Goal: Information Seeking & Learning: Learn about a topic

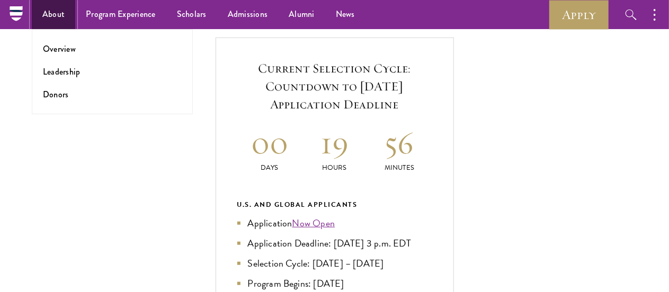
click at [59, 15] on link "About" at bounding box center [53, 14] width 43 height 29
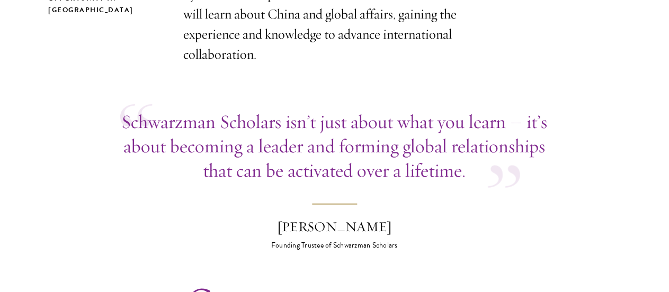
scroll to position [495, 0]
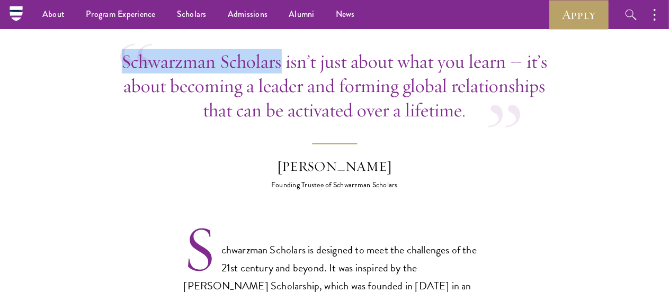
drag, startPoint x: 128, startPoint y: 38, endPoint x: 283, endPoint y: 50, distance: 155.6
click at [283, 50] on div "Schwarzman Scholars isn’t just about what you learn – it’s about becoming a lea…" at bounding box center [334, 85] width 429 height 73
copy p "Schwarzman Scholars"
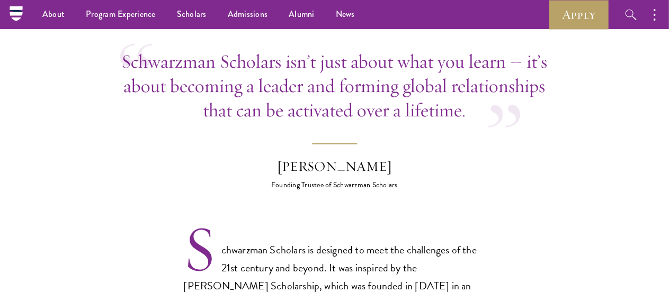
click at [309, 241] on p "Schwarzman Scholars is designed to meet the challenges of the 21st century and …" at bounding box center [335, 277] width 302 height 72
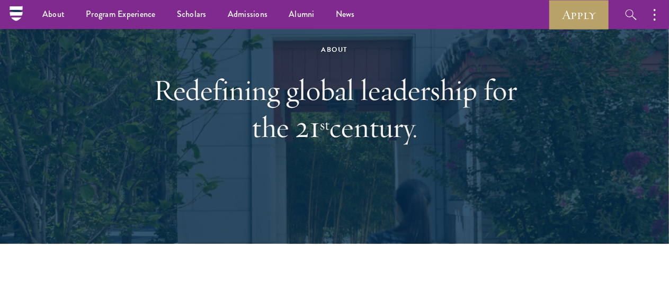
scroll to position [0, 0]
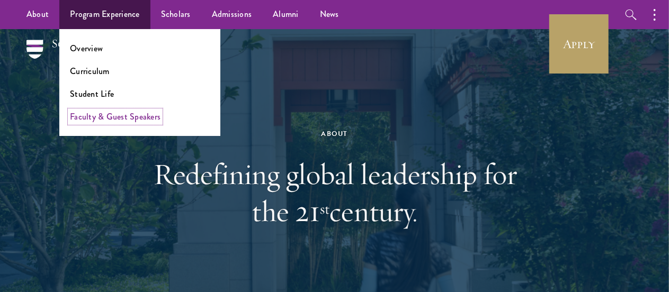
click at [111, 114] on link "Faculty & Guest Speakers" at bounding box center [115, 117] width 91 height 12
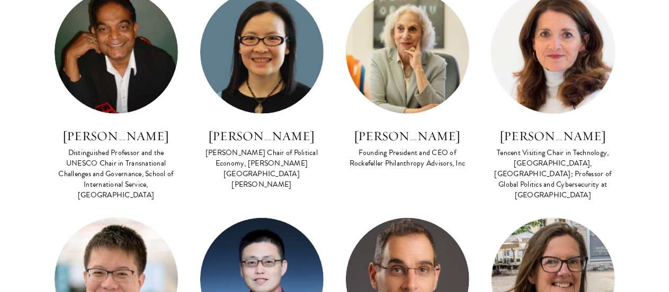
scroll to position [489, 0]
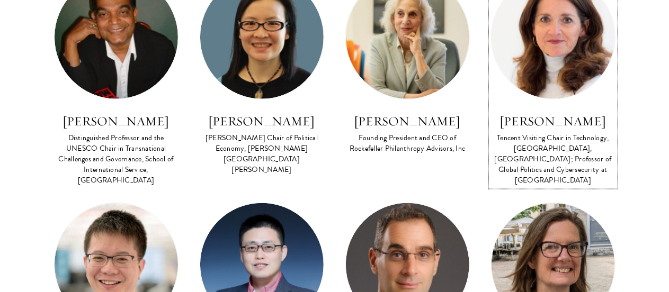
click at [547, 122] on h3 "Madeline Carr" at bounding box center [553, 121] width 124 height 18
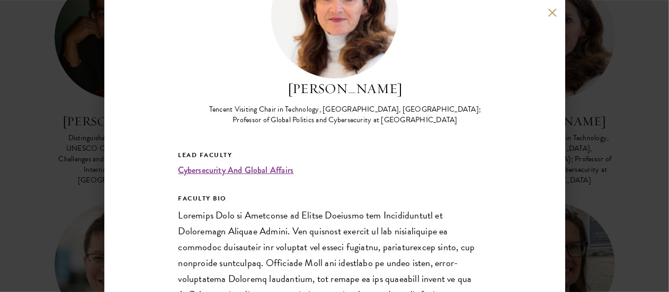
scroll to position [79, 0]
click at [548, 150] on div "Madeline Carr Tencent Visiting Chair in Technology, Schwarzman College, Tsinghu…" at bounding box center [334, 146] width 461 height 292
click at [606, 145] on div "Madeline Carr Tencent Visiting Chair in Technology, Schwarzman College, Tsinghu…" at bounding box center [334, 146] width 669 height 292
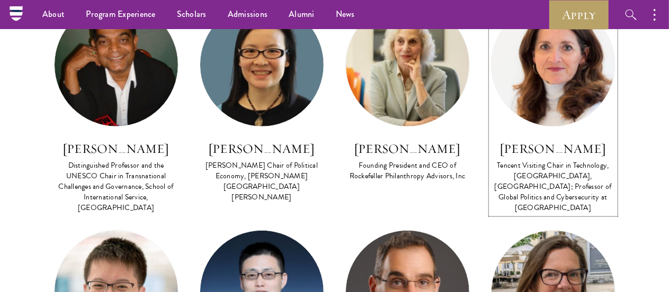
scroll to position [462, 0]
drag, startPoint x: 68, startPoint y: 146, endPoint x: 170, endPoint y: 153, distance: 102.4
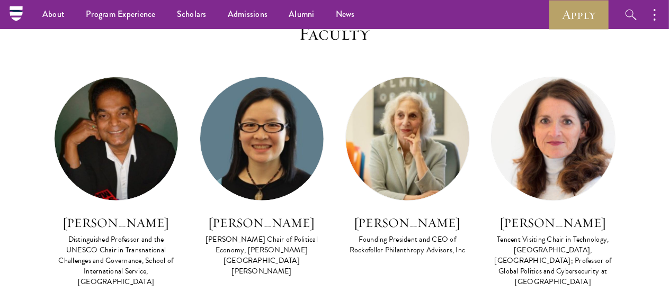
scroll to position [377, 0]
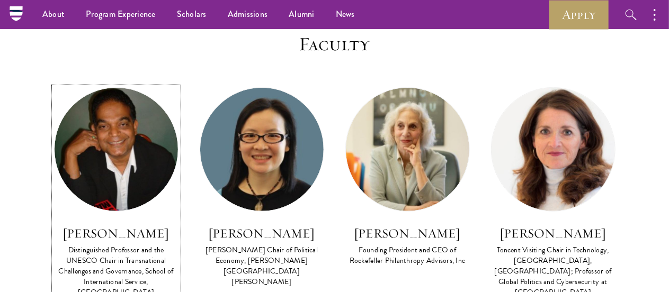
click at [112, 190] on img at bounding box center [116, 149] width 123 height 123
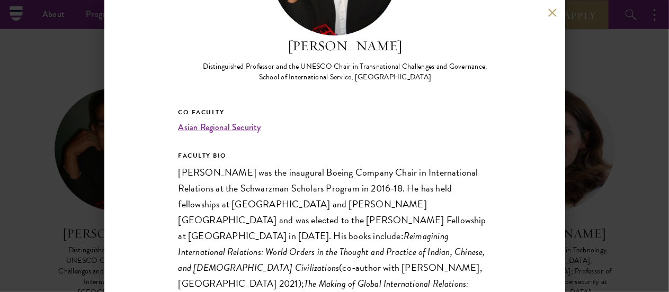
scroll to position [124, 0]
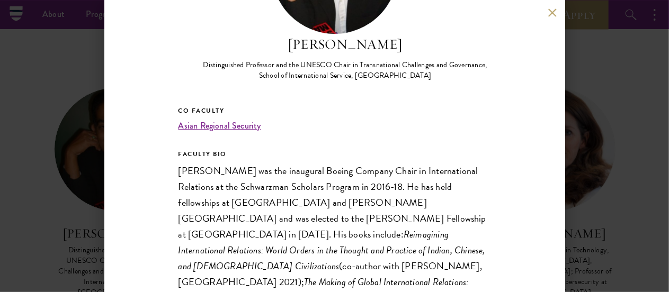
click at [613, 186] on div "Amitav Acharya Distinguished Professor and the UNESCO Chair in Transnational Ch…" at bounding box center [334, 146] width 669 height 292
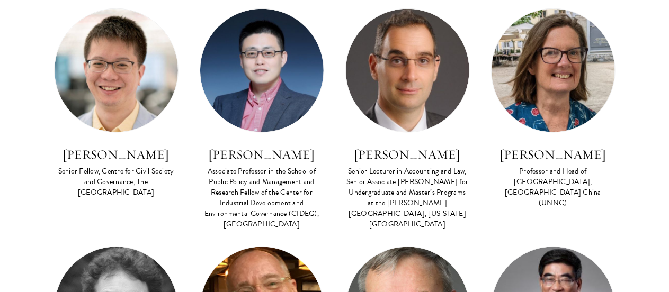
scroll to position [684, 0]
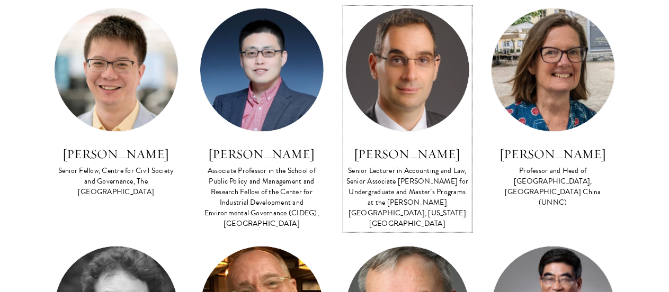
click at [399, 110] on img at bounding box center [407, 69] width 123 height 123
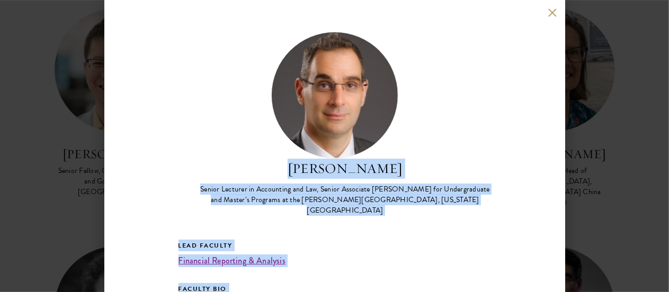
drag, startPoint x: 285, startPoint y: 279, endPoint x: 301, endPoint y: 167, distance: 113.4
copy div "Jake Cohen Senior Lecturer in Accounting and Law, Senior Associate Dean for Und…"
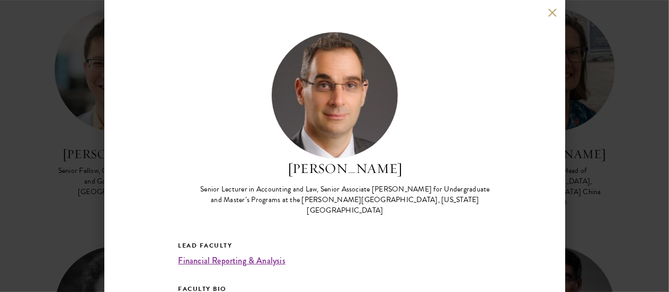
click at [549, 17] on div "Jake Cohen Senior Lecturer in Accounting and Law, Senior Associate Dean for Und…" at bounding box center [334, 146] width 461 height 292
click at [549, 14] on button at bounding box center [552, 12] width 9 height 9
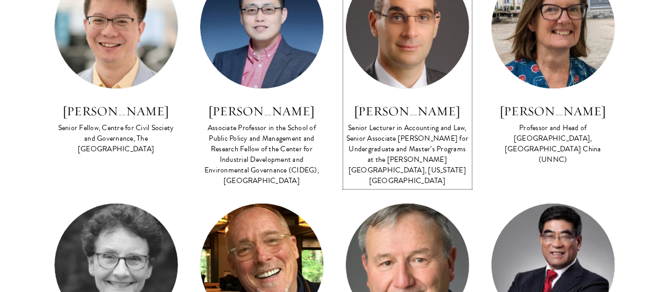
scroll to position [739, 0]
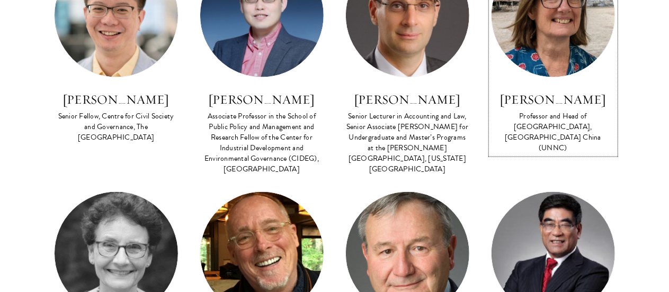
click at [549, 104] on h3 "Sarah Cook" at bounding box center [553, 100] width 124 height 18
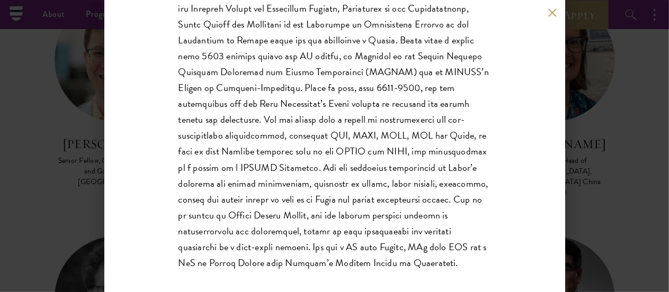
scroll to position [264, 0]
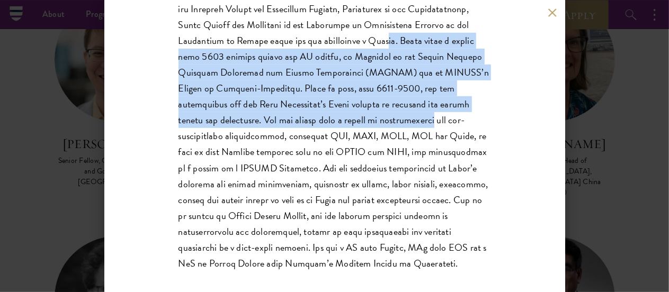
drag, startPoint x: 334, startPoint y: 50, endPoint x: 402, endPoint y: 129, distance: 104.4
click at [402, 129] on p at bounding box center [334, 120] width 312 height 302
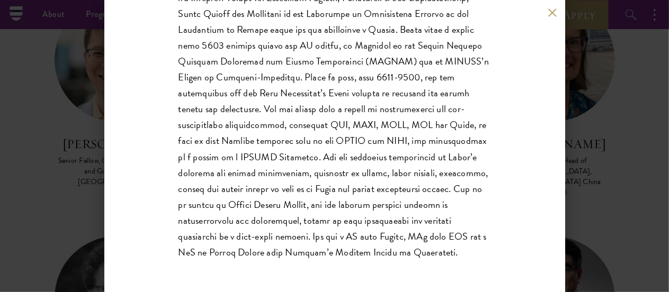
scroll to position [286, 0]
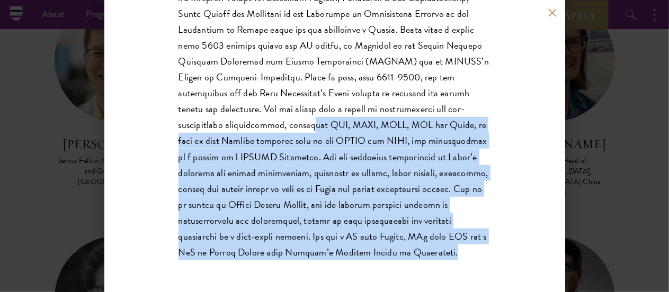
drag, startPoint x: 309, startPoint y: 130, endPoint x: 487, endPoint y: 259, distance: 219.5
click at [487, 259] on div "Sarah Cook Professor and Head of School of Economics, University of Nottingham …" at bounding box center [334, 146] width 461 height 292
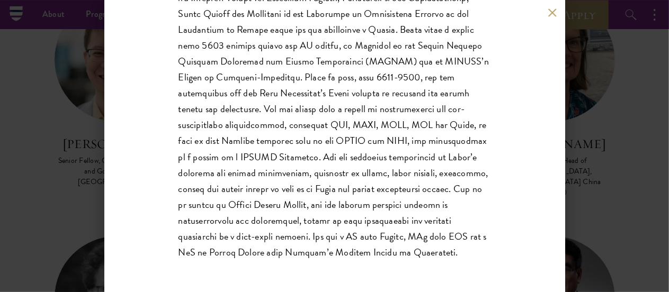
click at [613, 190] on div "Sarah Cook Professor and Head of School of Economics, University of Nottingham …" at bounding box center [334, 146] width 669 height 292
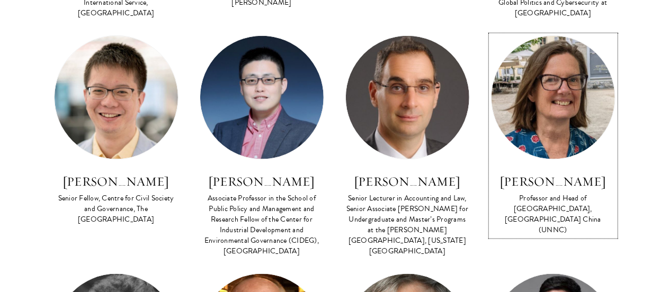
scroll to position [658, 0]
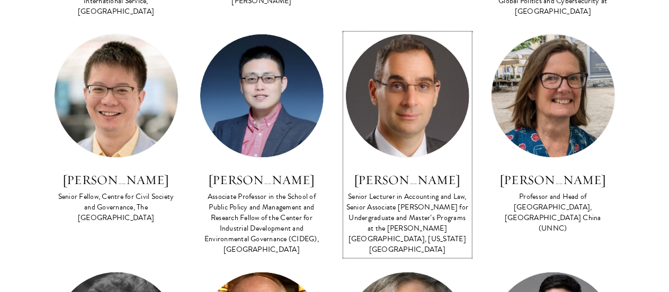
click at [416, 183] on h3 "Jake Cohen" at bounding box center [407, 180] width 124 height 18
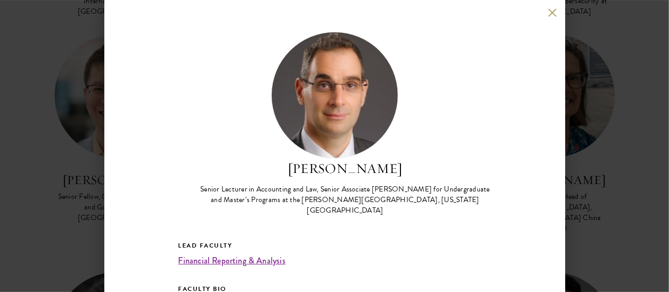
scroll to position [168, 0]
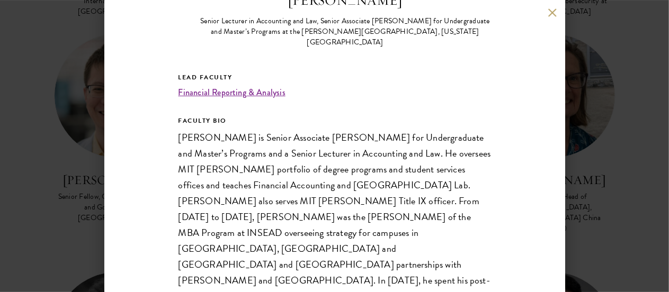
click at [629, 209] on div "Jake Cohen Senior Lecturer in Accounting and Law, Senior Associate Dean for Und…" at bounding box center [334, 146] width 669 height 292
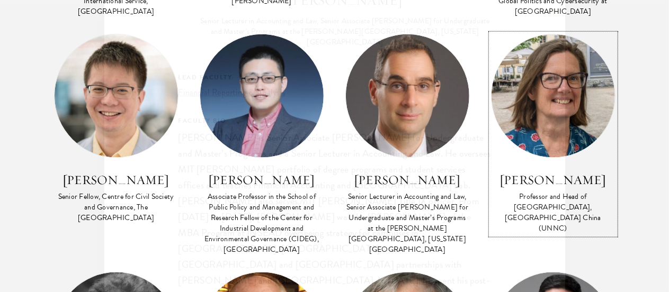
scroll to position [612, 0]
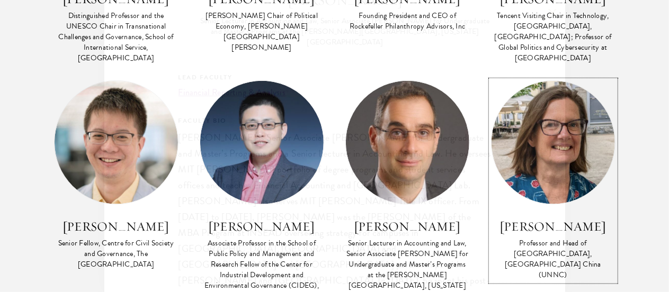
click at [575, 189] on img at bounding box center [552, 142] width 123 height 123
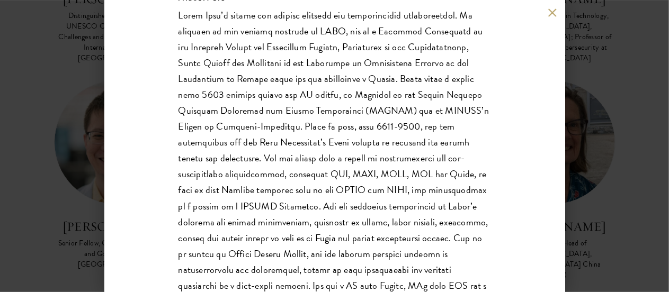
scroll to position [286, 0]
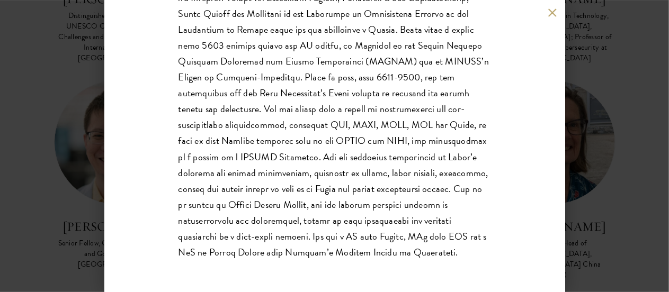
click at [593, 190] on div "Sarah Cook Professor and Head of School of Economics, University of Nottingham …" at bounding box center [334, 146] width 669 height 292
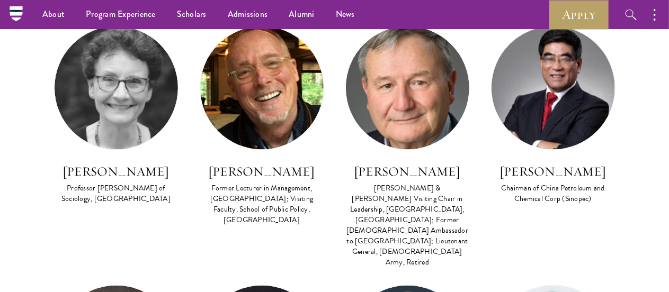
scroll to position [905, 0]
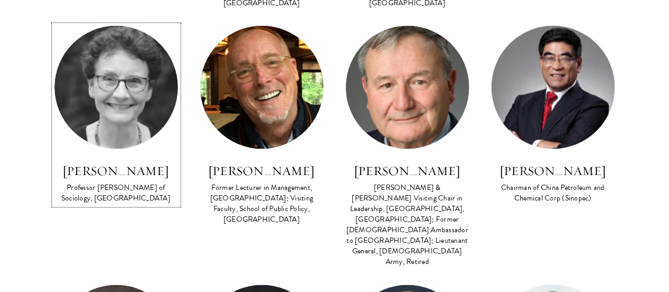
click at [103, 170] on h3 "Deborah Davis" at bounding box center [116, 172] width 124 height 18
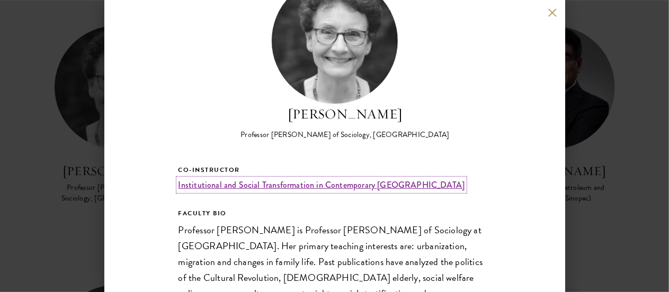
scroll to position [159, 0]
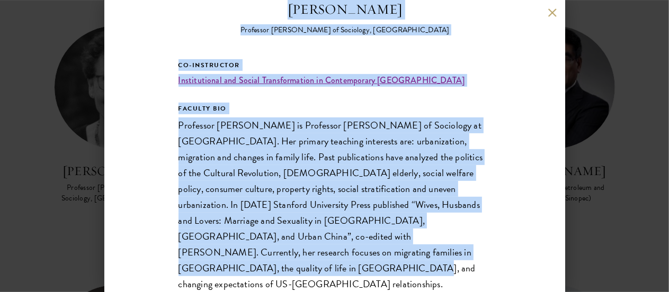
drag, startPoint x: 297, startPoint y: 10, endPoint x: 449, endPoint y: 256, distance: 289.6
click at [449, 256] on div "Deborah Davis Professor Emerita of Sociology, Yale University Co-Instructor Ins…" at bounding box center [334, 82] width 312 height 420
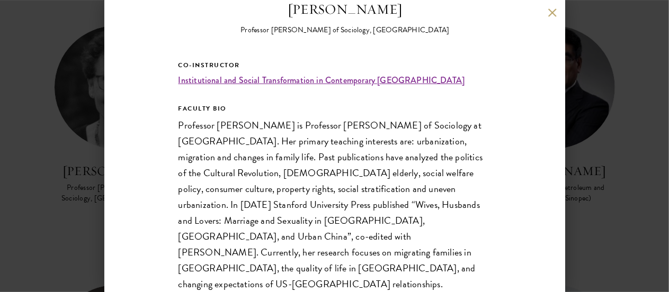
click at [585, 236] on div "Deborah Davis Professor Emerita of Sociology, Yale University Co-Instructor Ins…" at bounding box center [334, 146] width 669 height 292
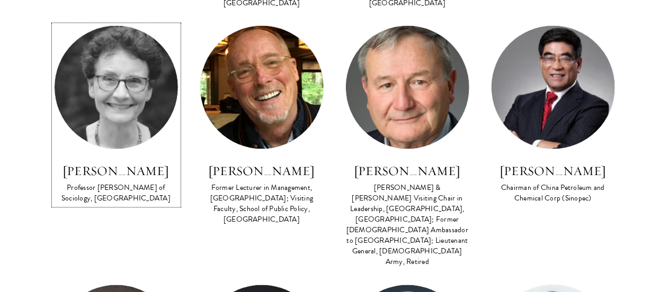
scroll to position [874, 0]
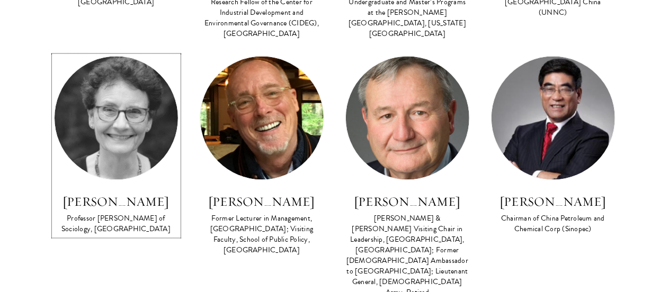
click at [140, 195] on h3 "Deborah Davis" at bounding box center [116, 202] width 124 height 18
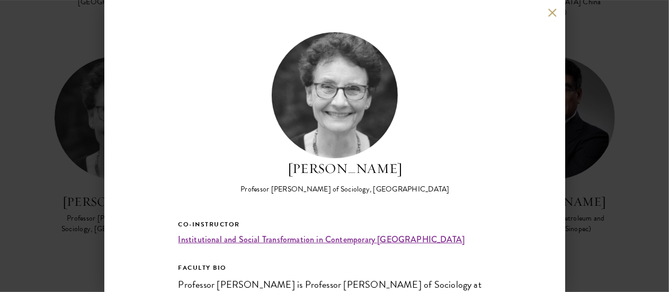
scroll to position [159, 0]
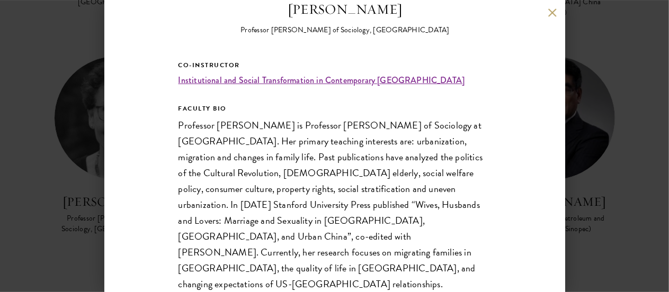
click at [613, 202] on div "Deborah Davis Professor Emerita of Sociology, Yale University Co-Instructor Ins…" at bounding box center [334, 146] width 669 height 292
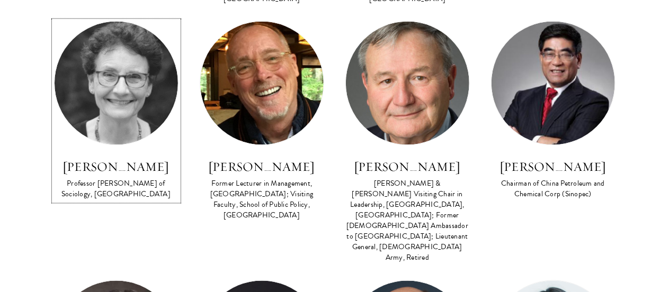
scroll to position [910, 0]
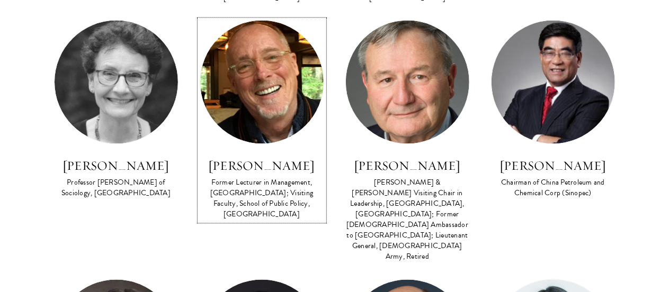
click at [278, 168] on h3 "Gary Dexter" at bounding box center [262, 166] width 124 height 18
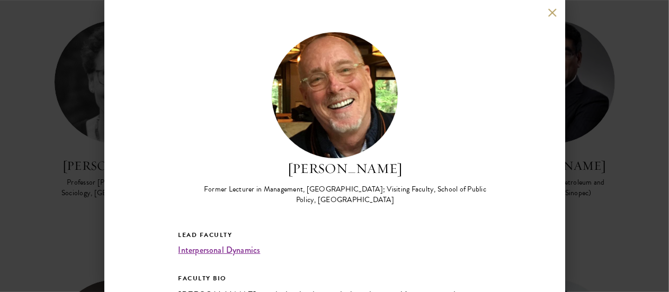
scroll to position [186, 0]
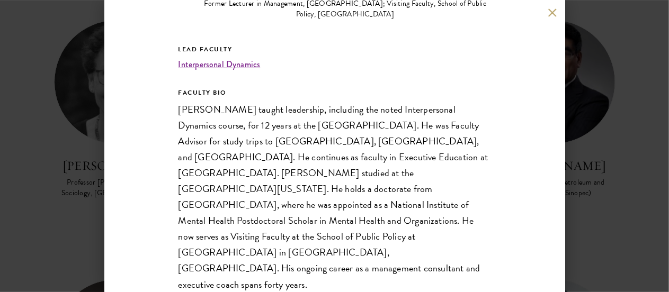
click at [589, 191] on div "Gary Dexter Former Lecturer in Management, Stanford Graduate School of Business…" at bounding box center [334, 146] width 669 height 292
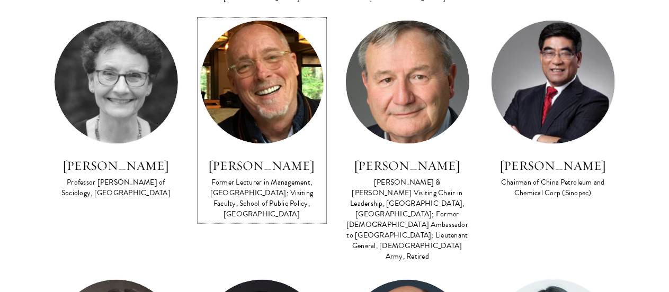
scroll to position [874, 0]
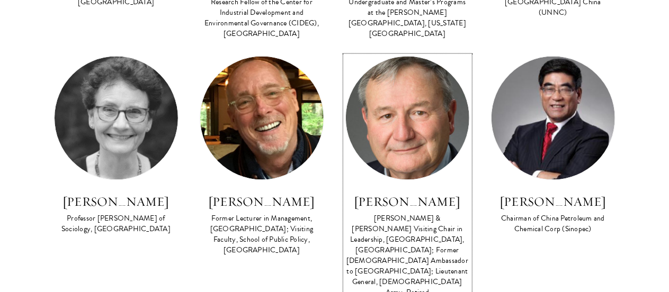
click at [397, 195] on h3 "Karl Eikenberry" at bounding box center [407, 202] width 124 height 18
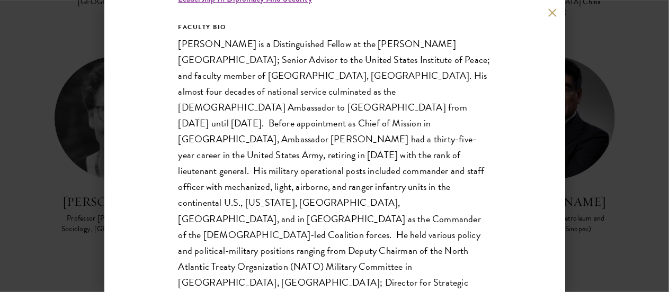
scroll to position [274, 0]
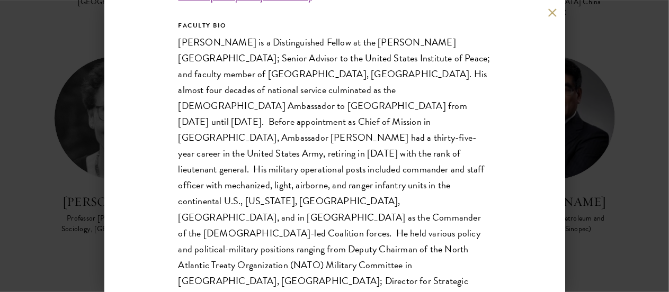
drag, startPoint x: 286, startPoint y: 53, endPoint x: 306, endPoint y: 86, distance: 38.0
click at [306, 86] on span "Karl Eikenberry is a Distinguished Fellow at the Stimson Center; Senior Advisor…" at bounding box center [334, 273] width 312 height 476
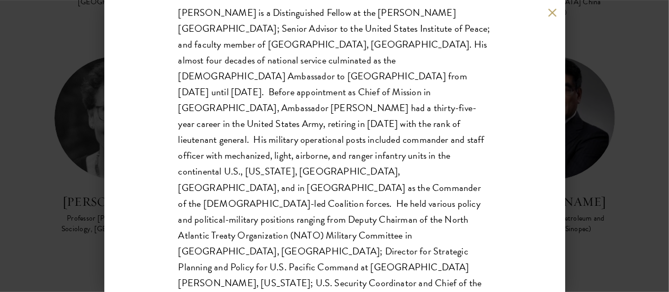
scroll to position [409, 0]
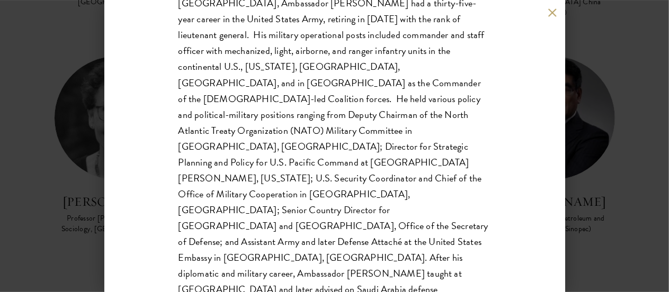
click at [610, 192] on div "Karl Eikenberry Johnson & Johnson Visiting Chair in Leadership, Schwarzman Coll…" at bounding box center [334, 146] width 669 height 292
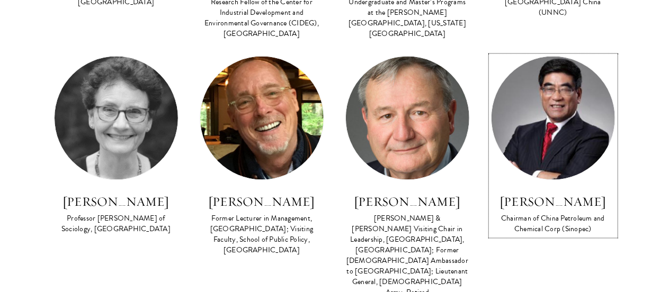
click at [551, 216] on div "Chairman of China Petroleum and Chemical Corp (Sinopec)" at bounding box center [553, 224] width 124 height 21
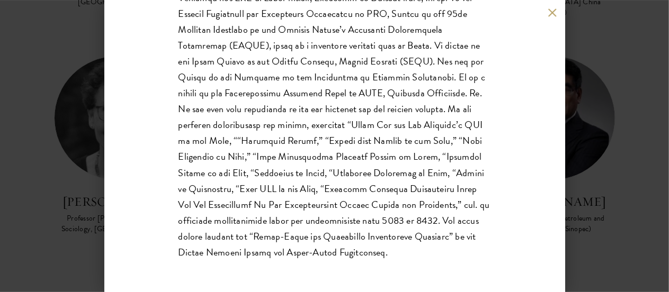
scroll to position [932, 0]
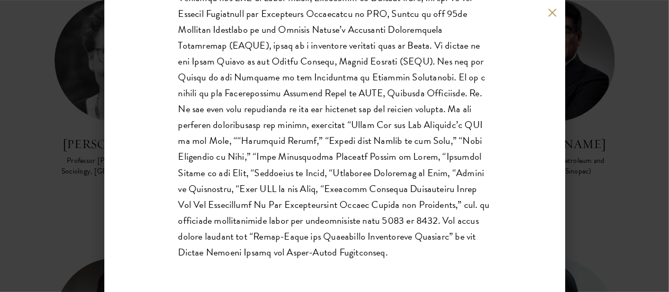
click at [584, 228] on div "Fu Chengyu Chairman of China Petroleum and Chemical Corp (Sinopec) Lead Faculty…" at bounding box center [334, 146] width 669 height 292
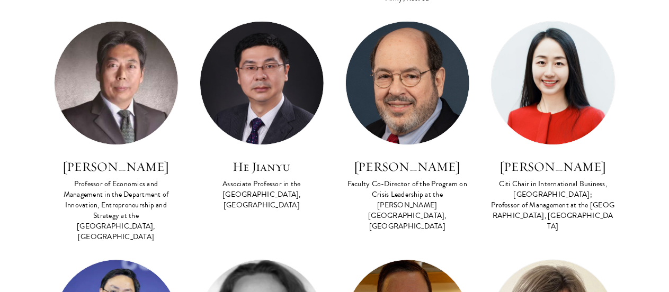
scroll to position [1170, 0]
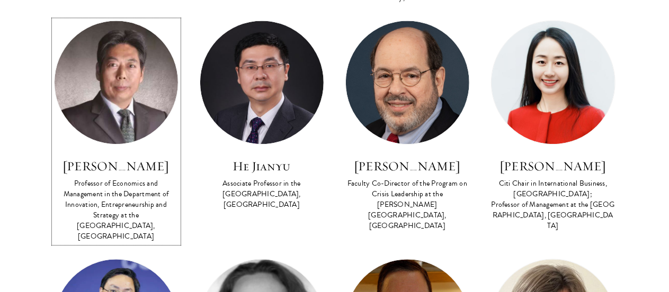
click at [115, 109] on img at bounding box center [116, 82] width 123 height 123
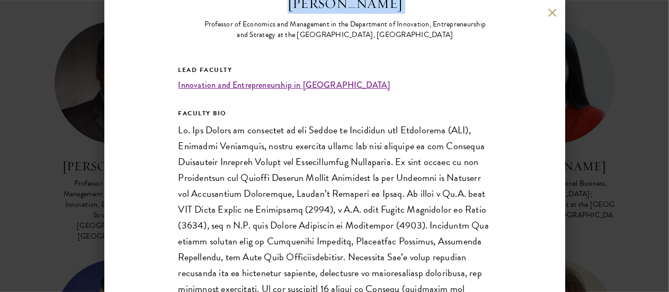
scroll to position [282, 0]
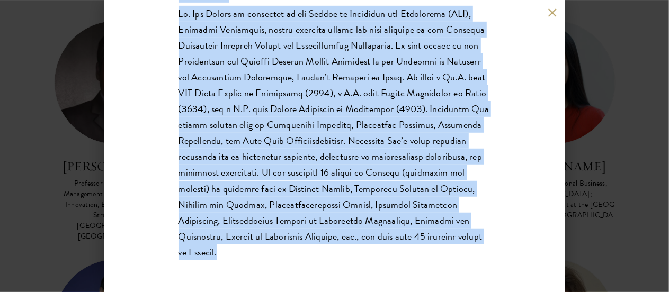
drag, startPoint x: 198, startPoint y: 23, endPoint x: 459, endPoint y: 254, distance: 348.2
click at [459, 254] on div "Gao Xudong Professor of Economics and Management in the Department of Innovatio…" at bounding box center [334, 5] width 312 height 510
copy div "Professor of Economics and Management in the Department of Innovation, Entrepre…"
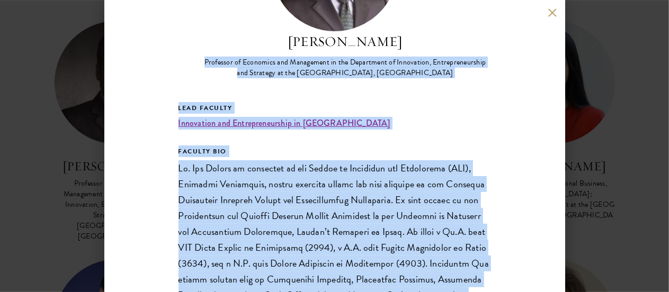
scroll to position [124, 0]
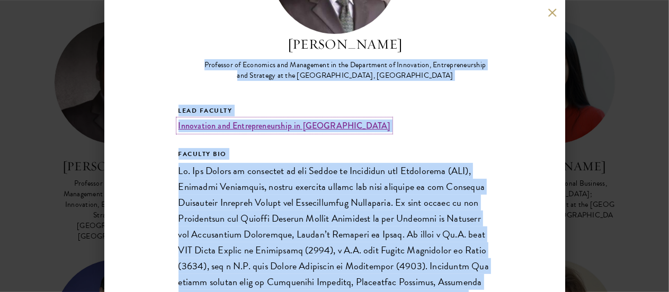
click at [256, 126] on link "Innovation and Entrepreneurship in China" at bounding box center [284, 126] width 212 height 12
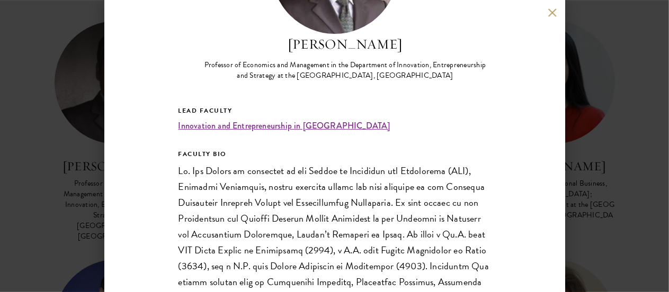
click at [642, 187] on div "Gao Xudong Professor of Economics and Management in the Department of Innovatio…" at bounding box center [334, 146] width 669 height 292
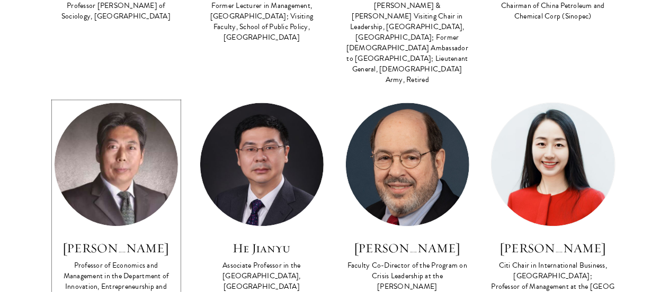
scroll to position [1088, 0]
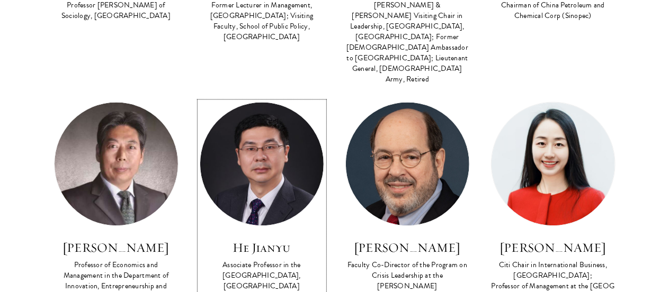
click at [288, 239] on h3 "He Jianyu" at bounding box center [262, 248] width 124 height 18
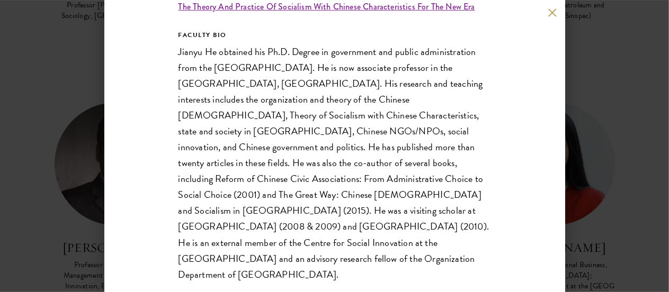
scroll to position [236, 0]
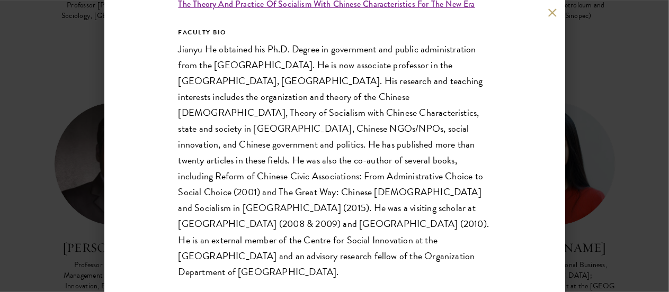
click at [621, 261] on div "He Jianyu Associate Professor in the School of Marxism, Tsinghua University Lea…" at bounding box center [334, 146] width 669 height 292
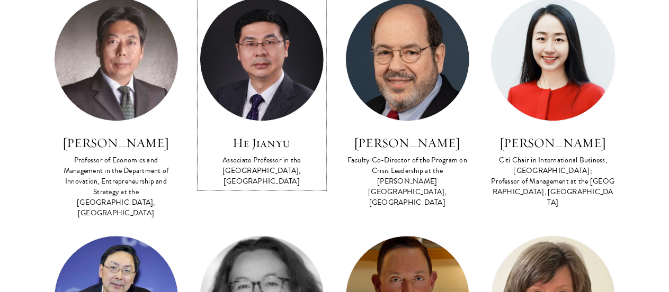
scroll to position [1196, 0]
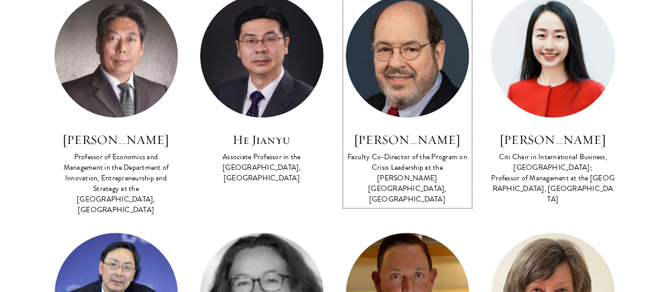
click at [400, 131] on h3 "Arnold M. Howitt" at bounding box center [407, 140] width 124 height 18
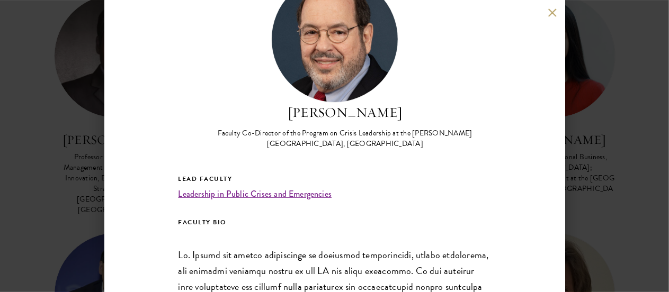
scroll to position [59, 0]
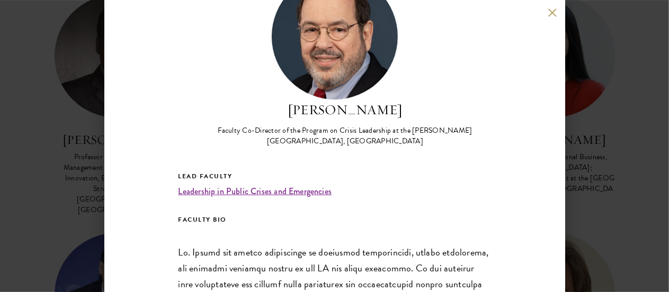
click at [623, 137] on div "Arnold M. Howitt Faculty Co-Director of the Program on Crisis Leadership at the…" at bounding box center [334, 146] width 669 height 292
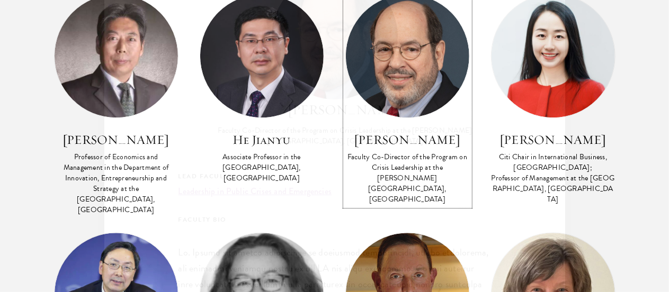
scroll to position [1078, 0]
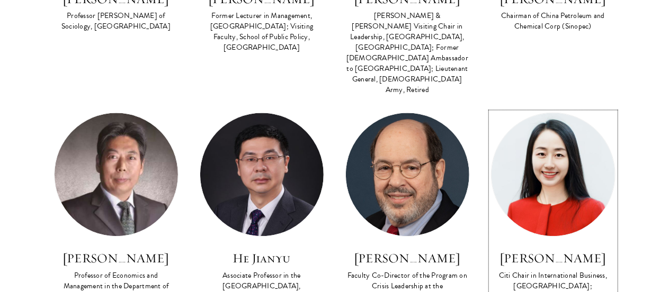
click at [559, 211] on link "Jasmine Hu Citi Chair in International Business, Schwarzman College; Professor …" at bounding box center [553, 218] width 124 height 212
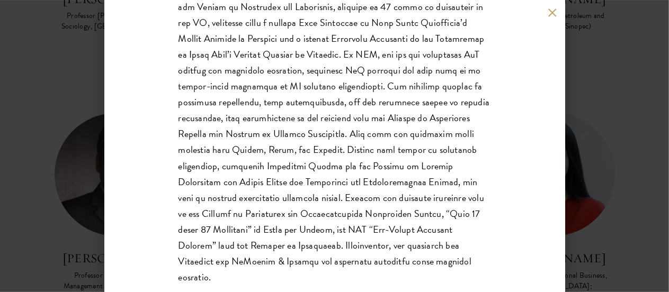
scroll to position [306, 0]
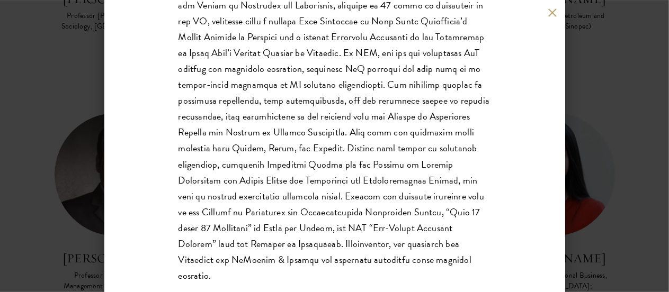
click at [589, 212] on div "Jasmine Hu Citi Chair in International Business, Schwarzman College; Professor …" at bounding box center [334, 146] width 669 height 292
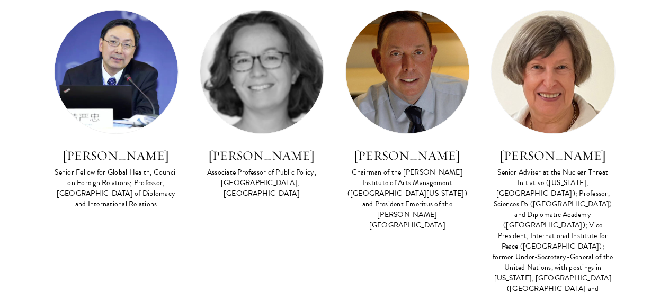
scroll to position [1420, 0]
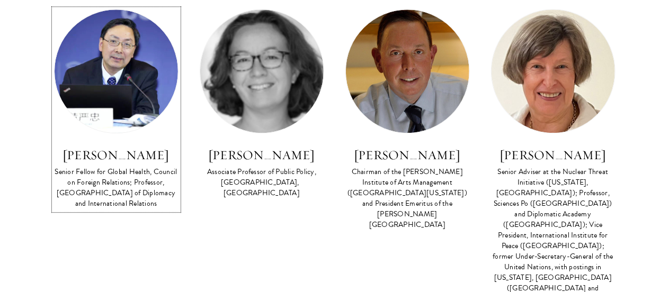
click at [142, 146] on h3 "Yanzhong Huang" at bounding box center [116, 155] width 124 height 18
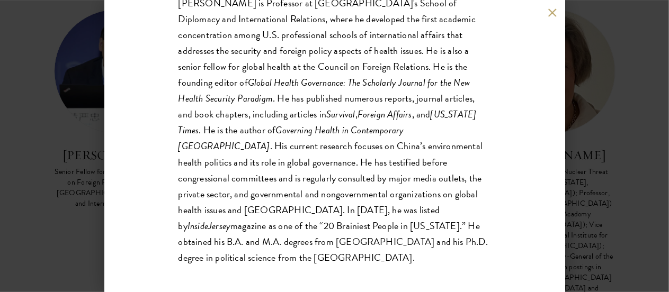
scroll to position [265, 0]
click at [592, 182] on div "Yanzhong Huang Senior Fellow for Global Health, Council on Foreign Relations; P…" at bounding box center [334, 146] width 669 height 292
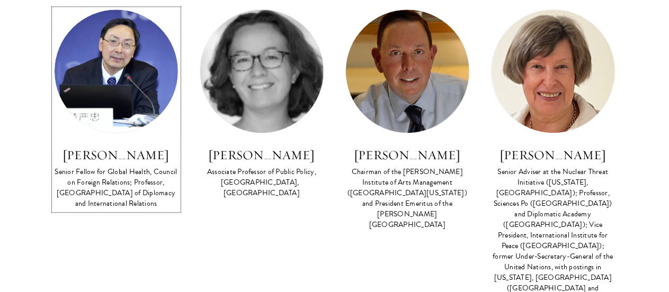
scroll to position [1340, 0]
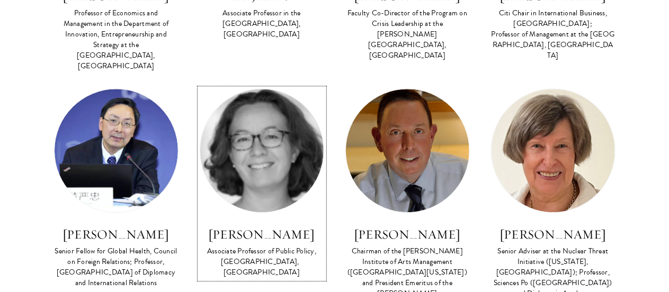
click at [291, 246] on div "Associate Professor of Public Policy, Blavatnik School of Government,  Universi…" at bounding box center [262, 262] width 124 height 32
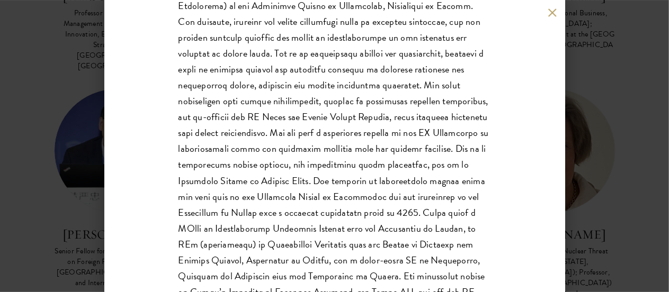
scroll to position [309, 0]
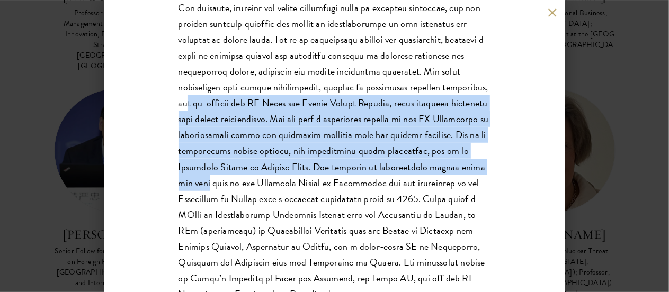
drag, startPoint x: 237, startPoint y: 102, endPoint x: 311, endPoint y: 189, distance: 113.8
click at [311, 189] on p at bounding box center [334, 135] width 312 height 334
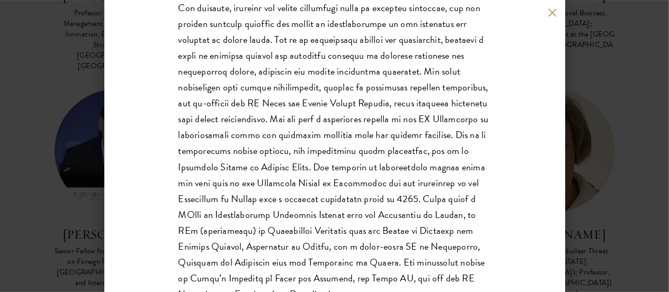
scroll to position [351, 0]
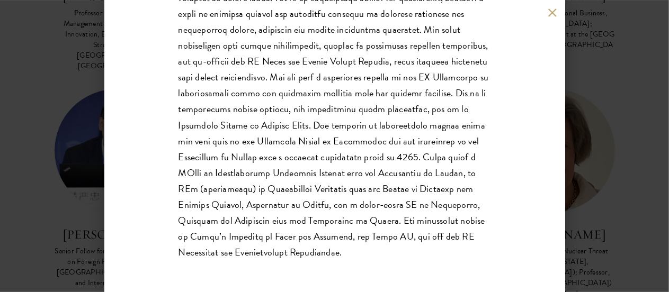
click at [654, 184] on div "Emily Jones Associate Professor of Public Policy, Blavatnik School of Governmen…" at bounding box center [334, 146] width 669 height 292
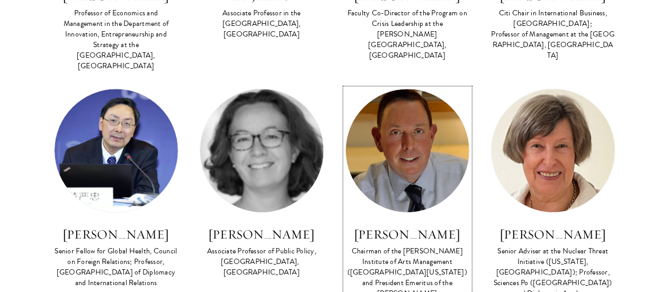
click at [402, 226] on h3 "Michael M. Kaiser" at bounding box center [407, 235] width 124 height 18
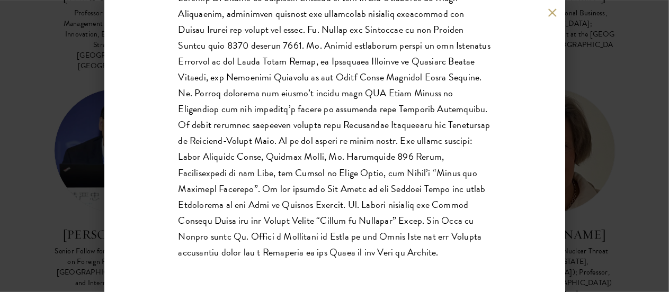
scroll to position [313, 0]
click at [617, 188] on div "Michael M. Kaiser Chairman of the DeVos Institute of Arts Management (Universit…" at bounding box center [334, 146] width 669 height 292
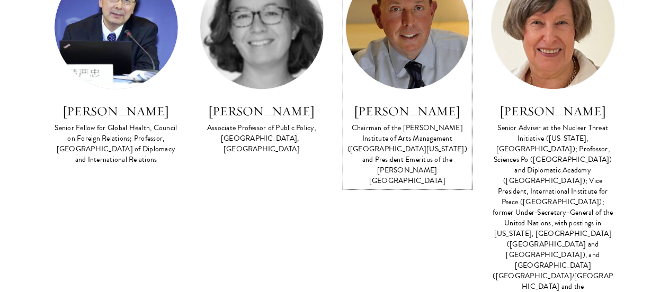
scroll to position [1469, 0]
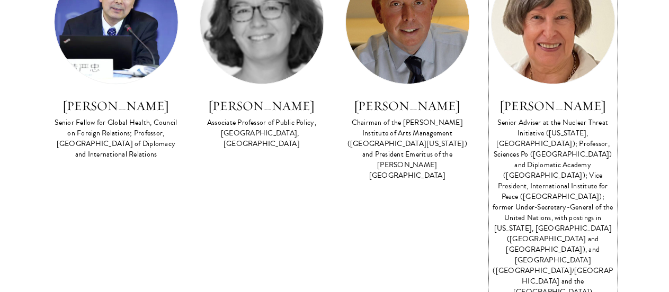
click at [562, 118] on div "Senior Adviser at the Nuclear Threat Initiative (Washington, DC); Professor, Sc…" at bounding box center [553, 208] width 124 height 180
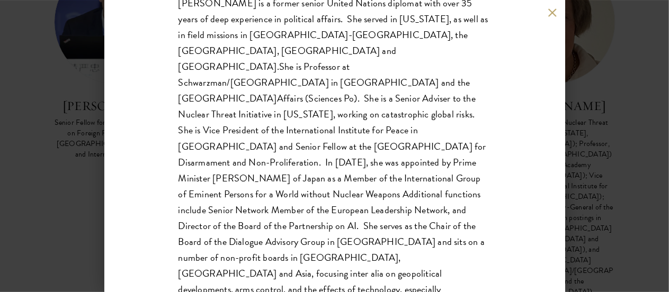
scroll to position [361, 0]
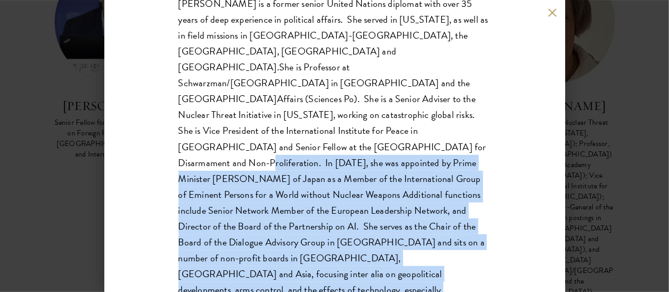
drag, startPoint x: 233, startPoint y: 107, endPoint x: 380, endPoint y: 244, distance: 200.1
click at [380, 244] on p "Angela Kane is a former senior United Nations diplomat with over 35 years of de…" at bounding box center [334, 155] width 312 height 318
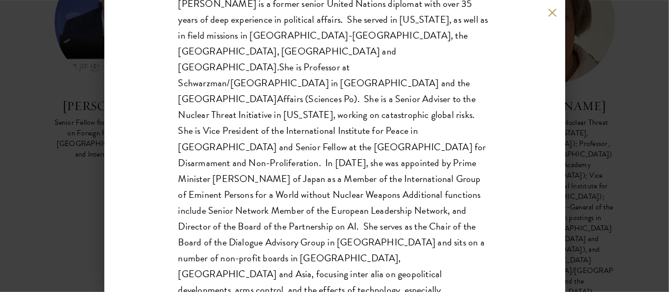
click at [608, 148] on div "Angela Kane Senior Adviser at the Nuclear Threat Initiative (Washington, DC); P…" at bounding box center [334, 146] width 669 height 292
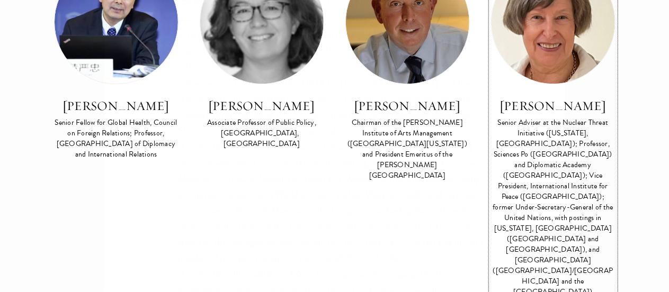
scroll to position [1359, 0]
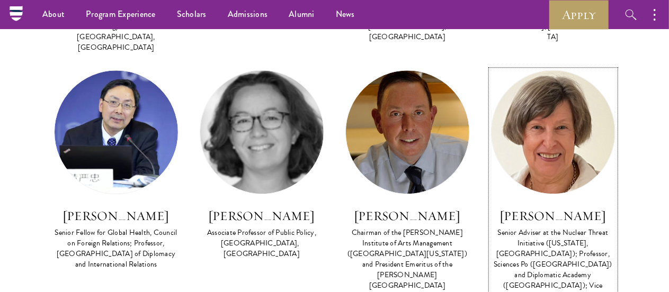
click at [573, 160] on link "Angela Kane Senior Adviser at the Nuclear Threat Initiative (Washington, DC); P…" at bounding box center [553, 239] width 124 height 339
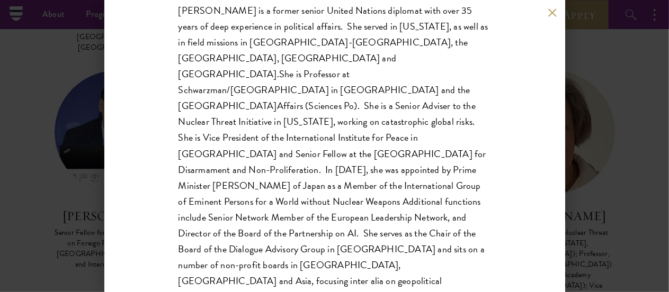
scroll to position [361, 0]
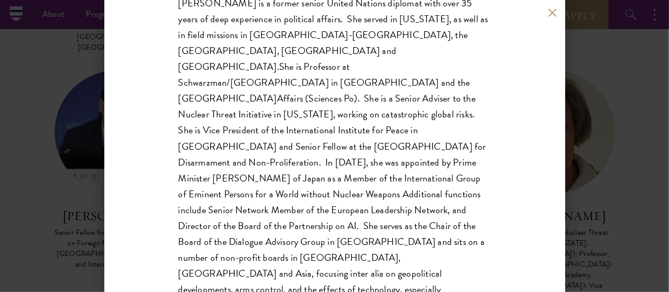
click at [598, 162] on div "Angela Kane Senior Adviser at the Nuclear Threat Initiative (Washington, DC); P…" at bounding box center [334, 146] width 669 height 292
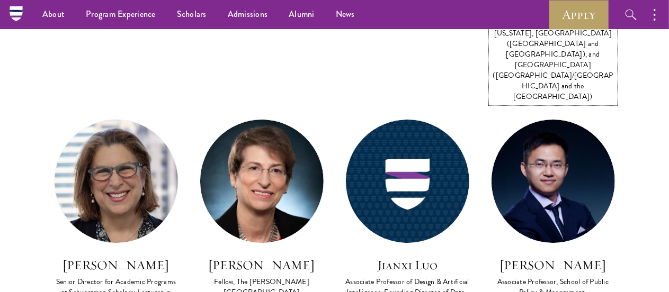
scroll to position [1665, 0]
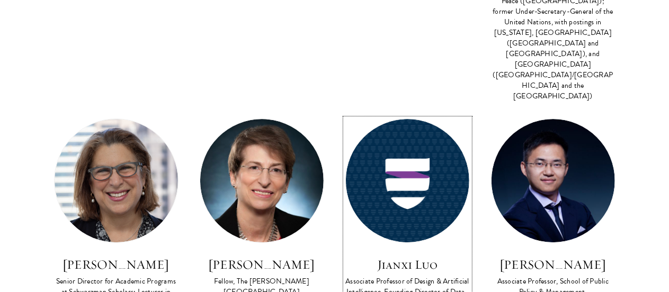
drag, startPoint x: 437, startPoint y: 210, endPoint x: 356, endPoint y: 167, distance: 91.7
click at [389, 256] on h3 "Jianxi Luo" at bounding box center [407, 265] width 124 height 18
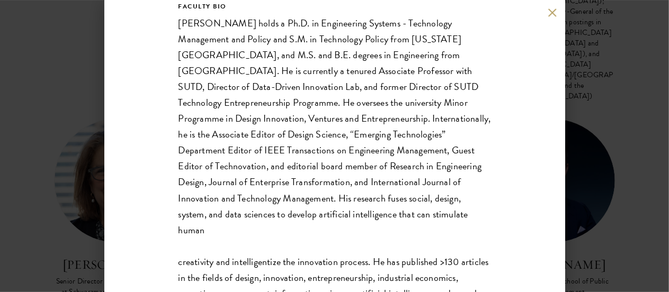
scroll to position [191, 0]
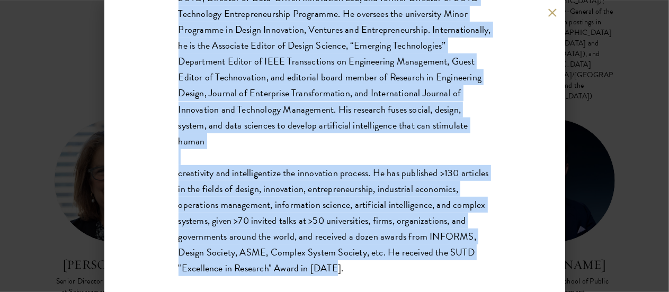
drag, startPoint x: 289, startPoint y: 45, endPoint x: 463, endPoint y: 252, distance: 270.5
click at [463, 252] on div "Jianxi Luo Associate Professor of Design & Artificial Intelligence, Founding Di…" at bounding box center [334, 58] width 312 height 435
copy div "Jianxi Luo Associate Professor of Design & Artificial Intelligence, Founding Di…"
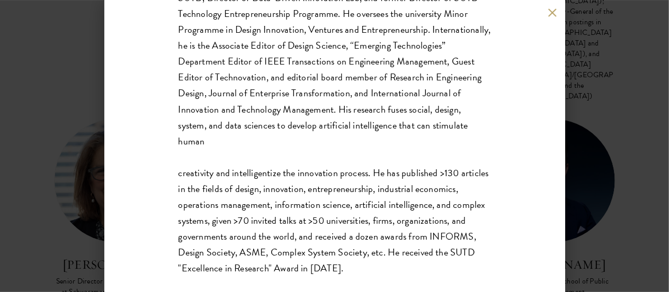
click at [611, 148] on div "Jianxi Luo Associate Professor of Design & Artificial Intelligence, Founding Di…" at bounding box center [334, 146] width 669 height 292
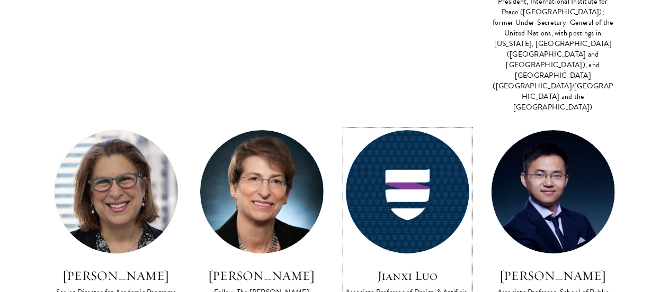
scroll to position [1654, 0]
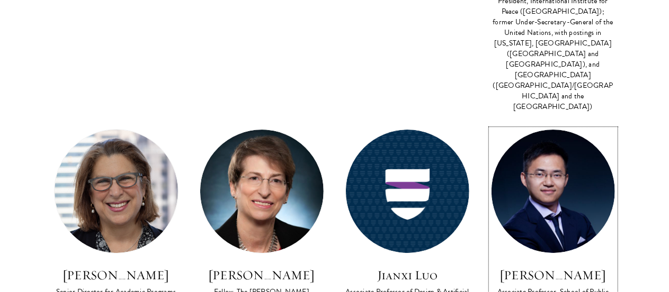
click at [544, 266] on h3 "Meng Ke" at bounding box center [553, 275] width 124 height 18
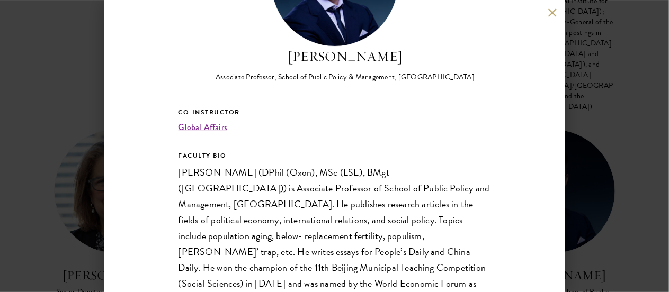
scroll to position [207, 0]
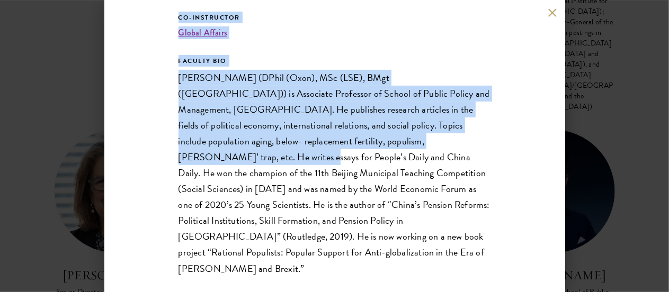
drag, startPoint x: 619, startPoint y: 193, endPoint x: 428, endPoint y: 146, distance: 196.4
click at [428, 146] on div "Meng Ke Associate Professor, School of Public Policy & Management, Tsinghua Uni…" at bounding box center [334, 146] width 669 height 292
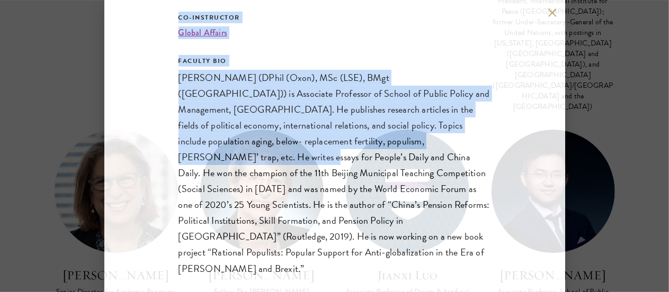
click at [428, 146] on p "Dr. MENG Ke (DPhil (Oxon), MSc (LSE), BMgt (Peking)) is Associate Professor of …" at bounding box center [334, 173] width 312 height 207
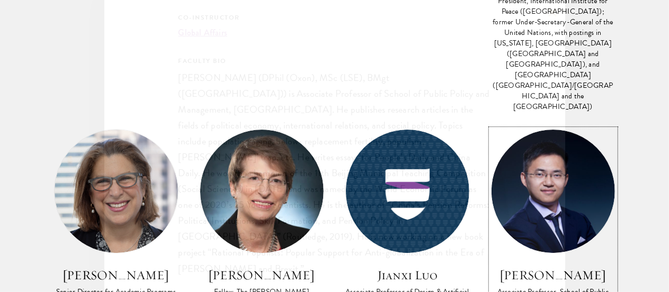
scroll to position [1627, 0]
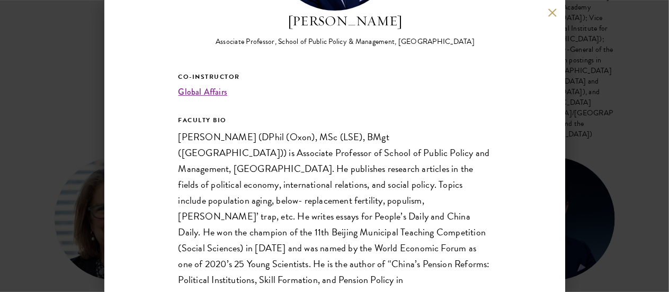
scroll to position [207, 0]
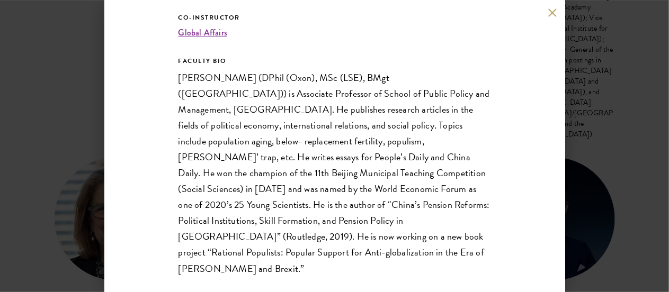
click at [180, 10] on div "Meng Ke Associate Professor, School of Public Policy & Management, Tsinghua Uni…" at bounding box center [334, 51] width 312 height 452
drag, startPoint x: 315, startPoint y: 148, endPoint x: 341, endPoint y: 234, distance: 89.5
click at [341, 234] on p "Dr. MENG Ke (DPhil (Oxon), MSc (LSE), BMgt (Peking)) is Associate Professor of …" at bounding box center [334, 173] width 312 height 207
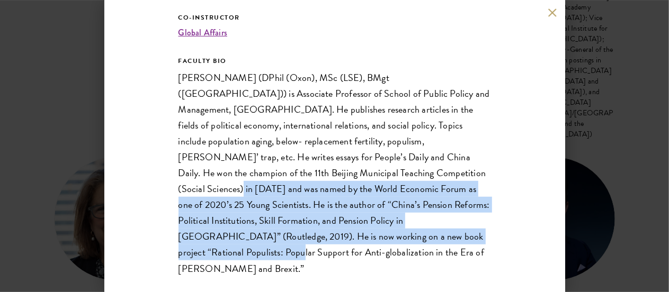
drag, startPoint x: 341, startPoint y: 234, endPoint x: 349, endPoint y: 169, distance: 65.2
click at [349, 169] on p "Dr. MENG Ke (DPhil (Oxon), MSc (LSE), BMgt (Peking)) is Associate Professor of …" at bounding box center [334, 173] width 312 height 207
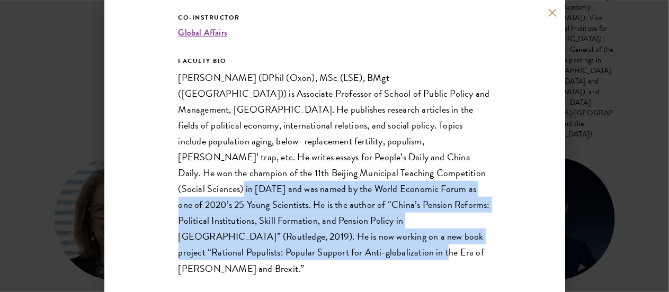
drag, startPoint x: 349, startPoint y: 169, endPoint x: 384, endPoint y: 262, distance: 99.2
click at [384, 262] on div "Meng Ke Associate Professor, School of Public Policy & Management, Tsinghua Uni…" at bounding box center [334, 146] width 461 height 292
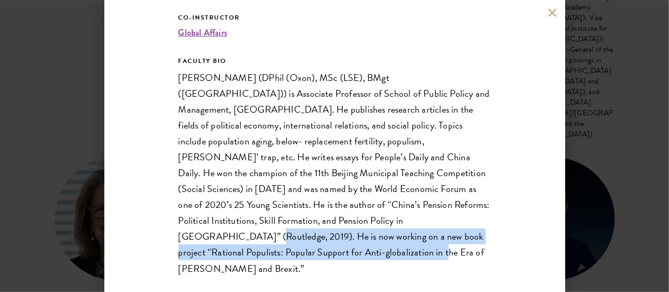
drag, startPoint x: 317, startPoint y: 252, endPoint x: 320, endPoint y: 224, distance: 27.7
click at [320, 224] on p "Dr. MENG Ke (DPhil (Oxon), MSc (LSE), BMgt (Peking)) is Associate Professor of …" at bounding box center [334, 173] width 312 height 207
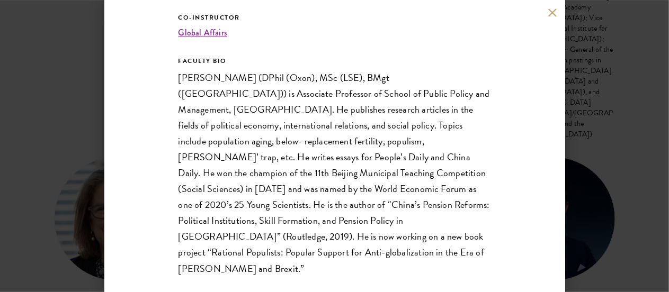
click at [607, 231] on div "Meng Ke Associate Professor, School of Public Policy & Management, Tsinghua Uni…" at bounding box center [334, 146] width 669 height 292
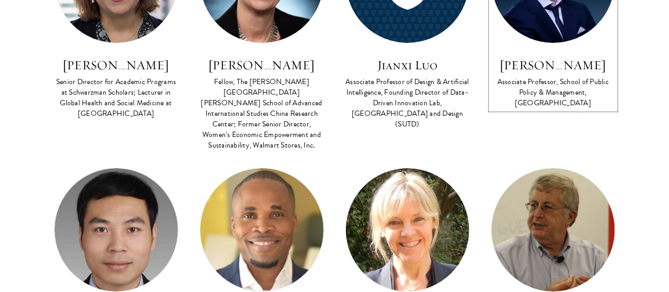
scroll to position [1866, 0]
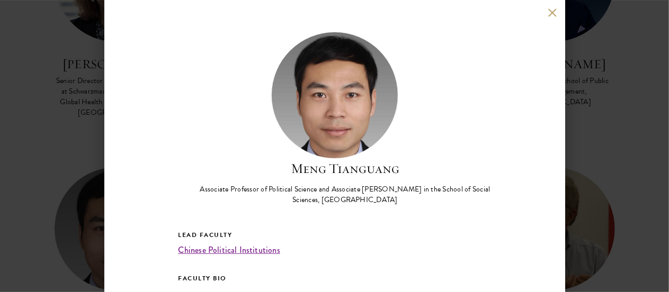
scroll to position [232, 0]
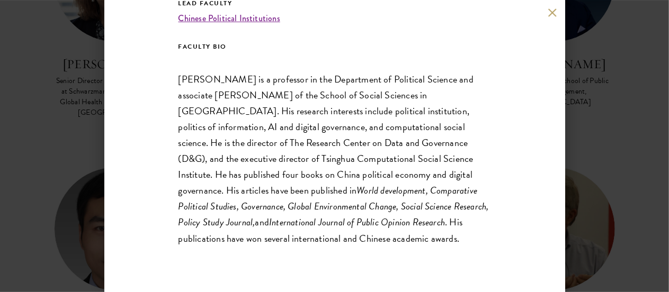
click at [607, 160] on div "Meng Tianguang Associate Professor of Political Science and Associate Dean in t…" at bounding box center [334, 146] width 669 height 292
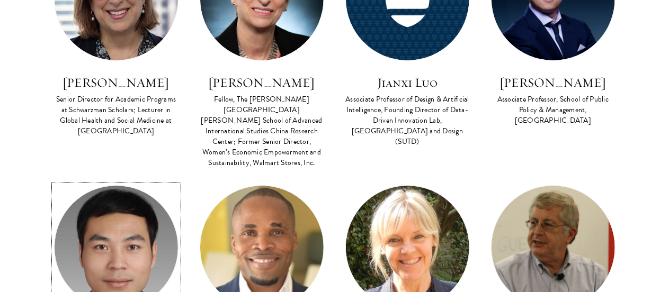
scroll to position [1848, 0]
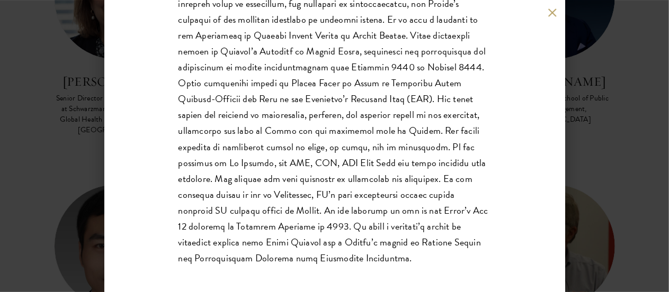
scroll to position [329, 0]
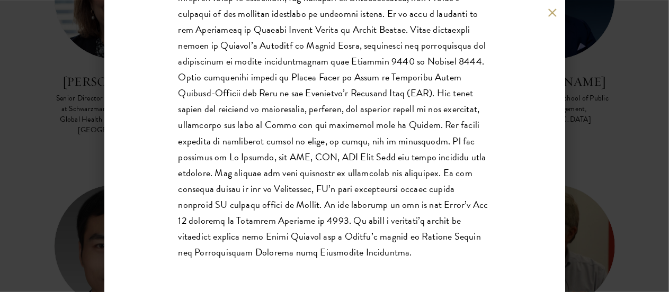
click at [614, 176] on div "Gyude Moore Boeing Visiting Chair in International Relations, Schwarzman Colleg…" at bounding box center [334, 146] width 669 height 292
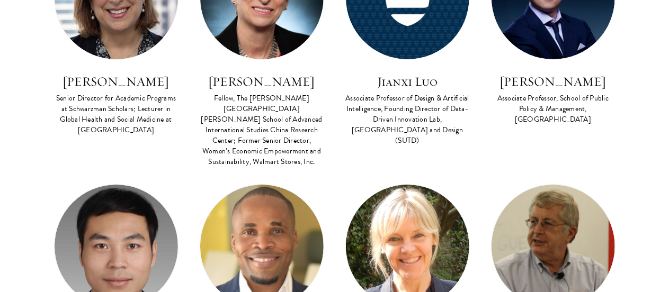
scroll to position [1814, 0]
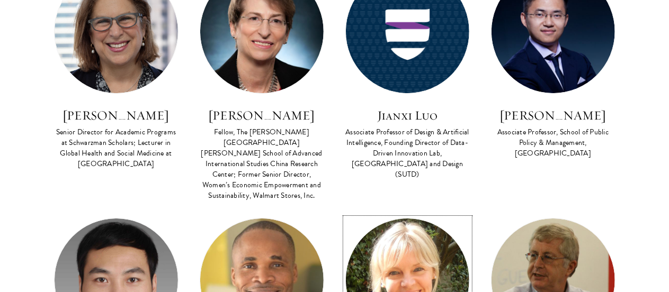
click at [425, 219] on img at bounding box center [407, 280] width 123 height 123
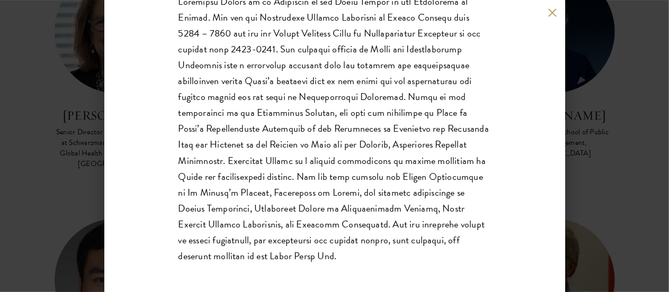
scroll to position [311, 0]
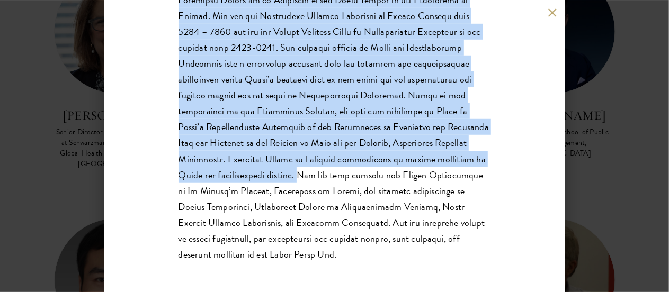
drag, startPoint x: 257, startPoint y: 175, endPoint x: 366, endPoint y: 263, distance: 140.0
click at [366, 263] on div "Lead Faculty Global Affairs FACULTY BIO" at bounding box center [334, 98] width 312 height 361
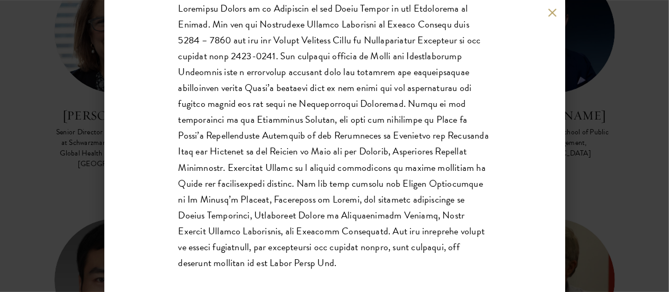
scroll to position [303, 0]
click at [610, 217] on div "Katherine Morton External Associate of the China Centre at the University of Ox…" at bounding box center [334, 146] width 669 height 292
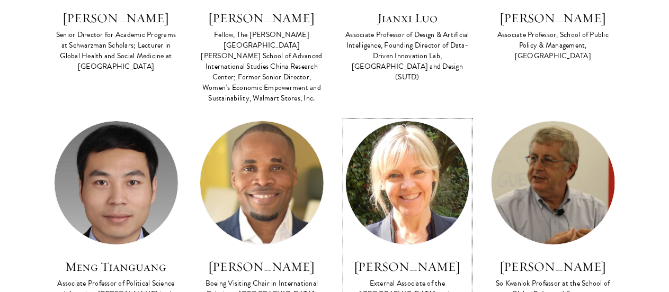
scroll to position [1913, 0]
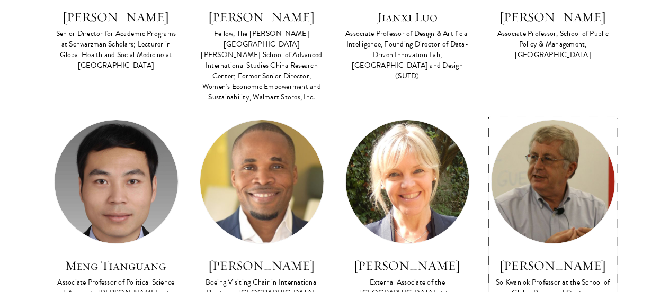
click at [554, 277] on div "So Kwanlok Professor at the School of Global Policy and Strategy, University of…" at bounding box center [553, 293] width 124 height 32
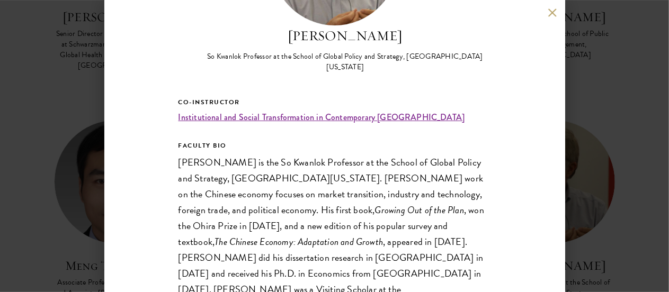
scroll to position [186, 0]
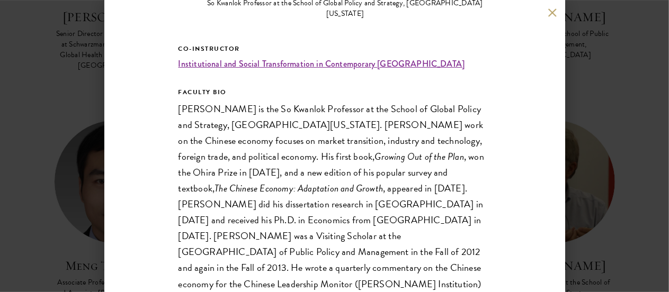
click at [483, 194] on div "Barry Naughton So Kwanlok Professor at the School of Global Policy and Strategy…" at bounding box center [334, 146] width 461 height 292
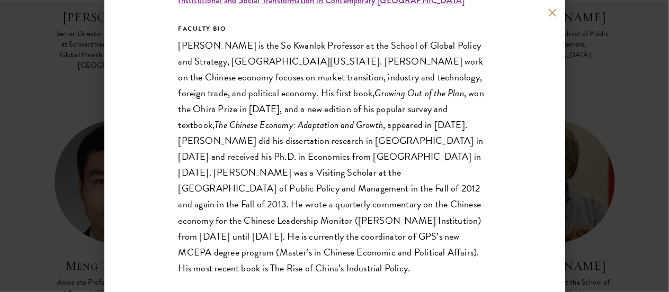
click at [615, 172] on div "Barry Naughton So Kwanlok Professor at the School of Global Policy and Strategy…" at bounding box center [334, 146] width 669 height 292
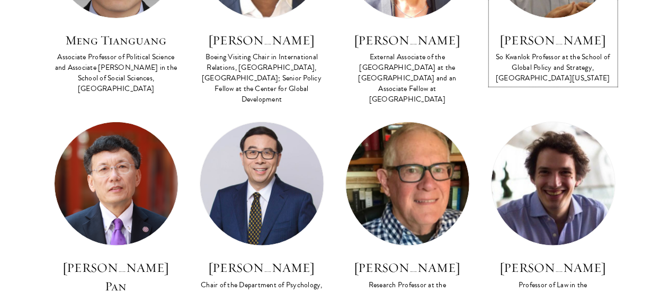
scroll to position [2139, 0]
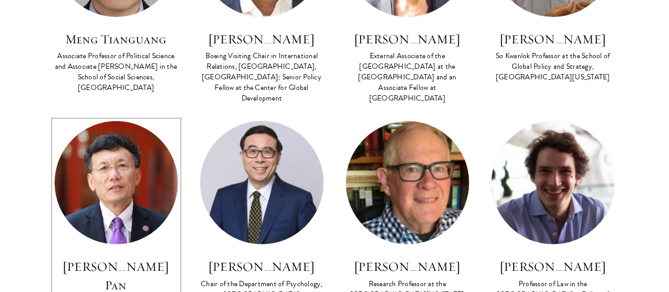
click at [127, 121] on img at bounding box center [116, 182] width 123 height 123
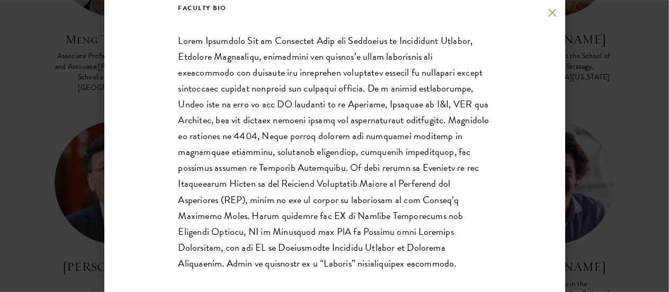
scroll to position [271, 0]
click at [550, 19] on div "David Q. Pan Executive Dean and Professor, Schwarzman College, Tsinghua Univers…" at bounding box center [334, 146] width 461 height 292
click at [550, 17] on div "David Q. Pan Executive Dean and Professor, Schwarzman College, Tsinghua Univers…" at bounding box center [334, 146] width 461 height 292
click at [550, 11] on button at bounding box center [552, 12] width 9 height 9
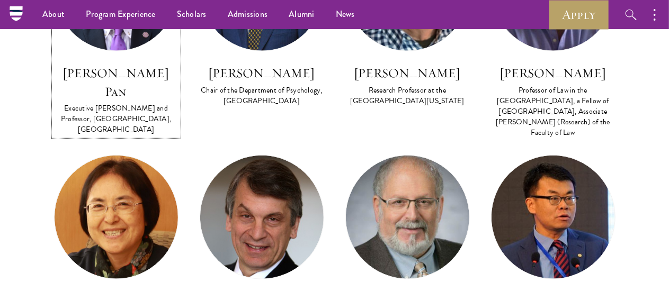
scroll to position [2332, 0]
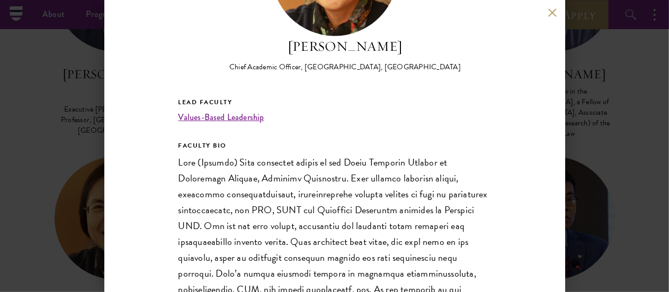
scroll to position [123, 0]
click at [75, 183] on div "June Qian Chief Academic Officer, Schwarzman College, Tsinghua University Lead …" at bounding box center [334, 146] width 669 height 292
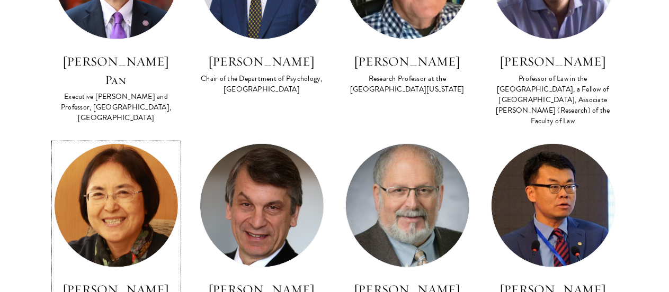
scroll to position [2354, 0]
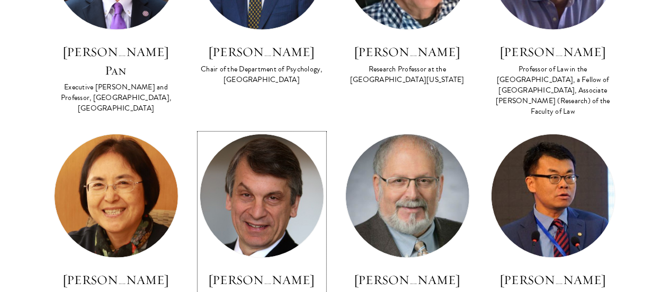
click at [256, 271] on h3 "David Sandalow" at bounding box center [262, 280] width 124 height 18
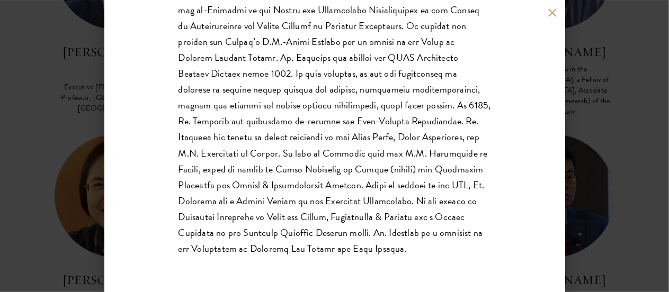
scroll to position [328, 0]
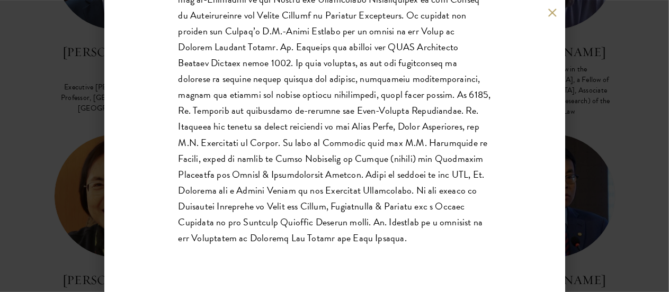
click at [590, 203] on div "David Sandalow Inaugural Fellow, Center on Global Energy Policy and Co-Director…" at bounding box center [334, 146] width 669 height 292
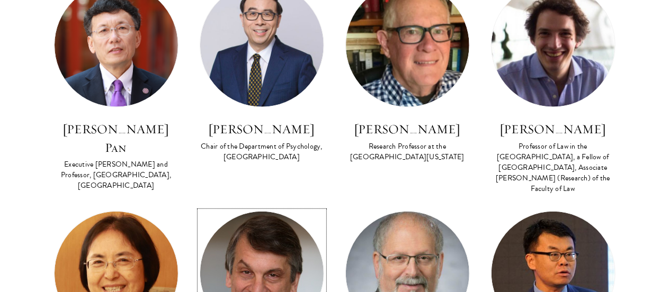
scroll to position [2408, 0]
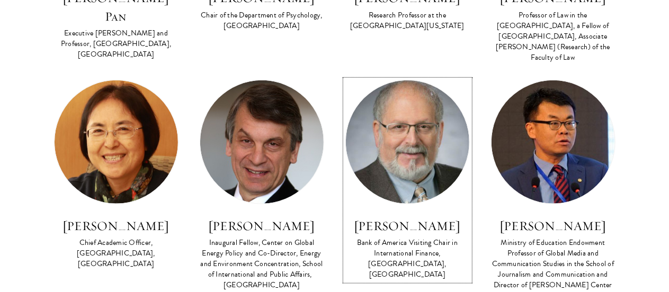
click at [413, 238] on div "Bank of America Visiting Chair in International Finance, Schwarzman College, Ts…" at bounding box center [407, 259] width 124 height 42
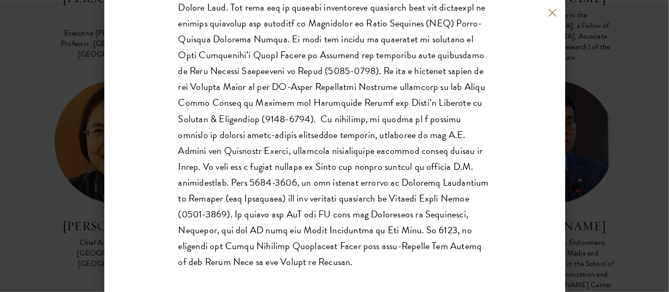
scroll to position [353, 0]
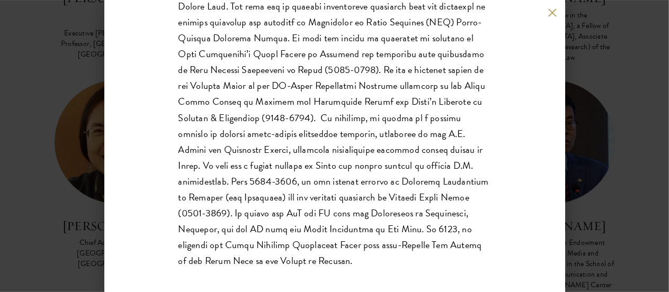
drag, startPoint x: 311, startPoint y: 140, endPoint x: 381, endPoint y: 258, distance: 136.8
click at [381, 258] on p at bounding box center [334, 102] width 312 height 334
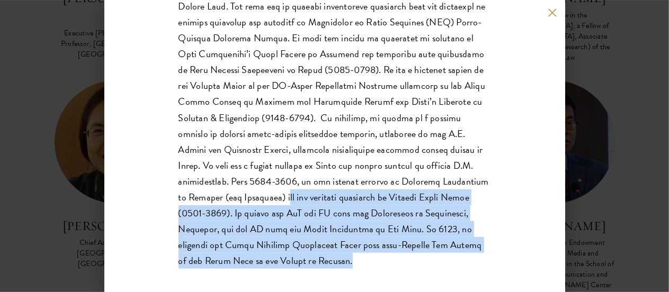
drag, startPoint x: 381, startPoint y: 258, endPoint x: 285, endPoint y: 193, distance: 115.9
click at [285, 193] on p at bounding box center [334, 102] width 312 height 334
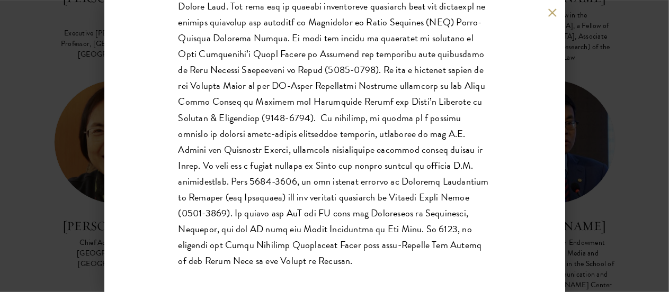
click at [618, 201] on div "Denis Simon Bank of America Visiting Chair in International Finance, Schwarzman…" at bounding box center [334, 146] width 669 height 292
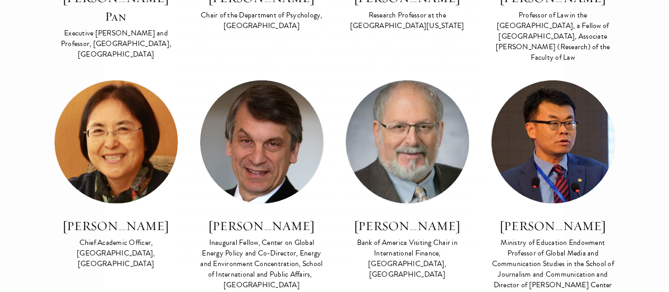
scroll to position [2277, 0]
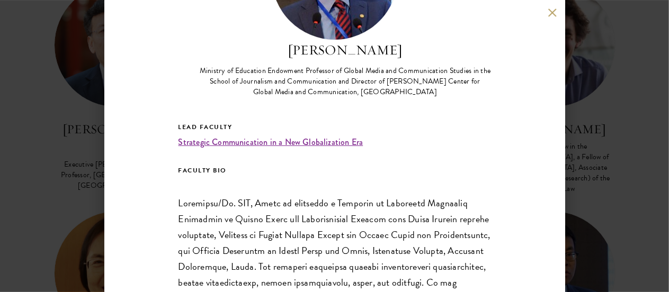
scroll to position [117, 0]
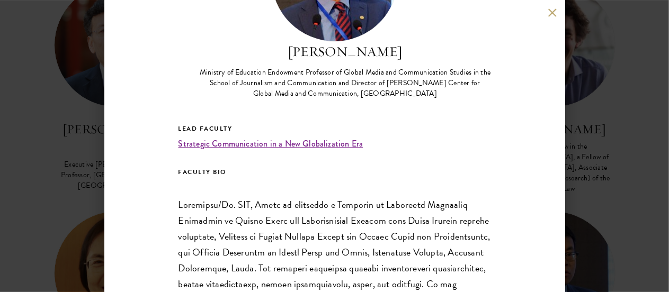
click at [606, 168] on div "Shi Anbin Ministry of Education Endowment Professor of Global Media and Communi…" at bounding box center [334, 146] width 669 height 292
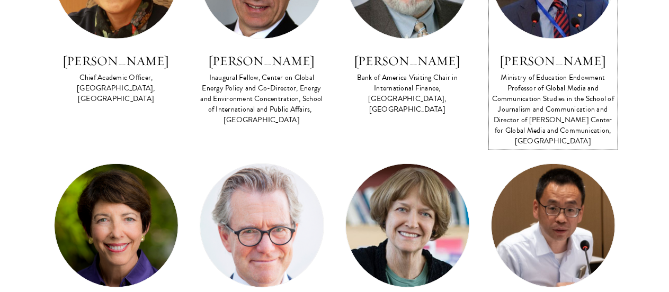
scroll to position [2573, 0]
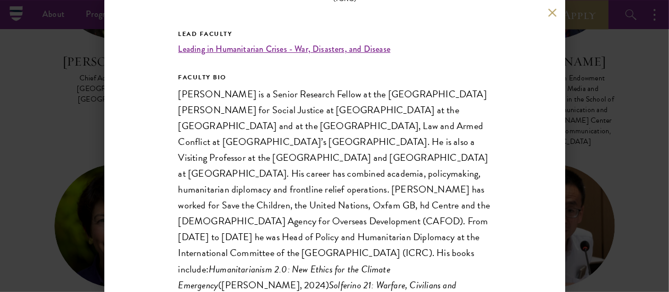
scroll to position [222, 0]
click at [47, 165] on div "Hugo Slim Senior Research Fellow at the Las Casas Institute for Social Justice …" at bounding box center [334, 146] width 669 height 292
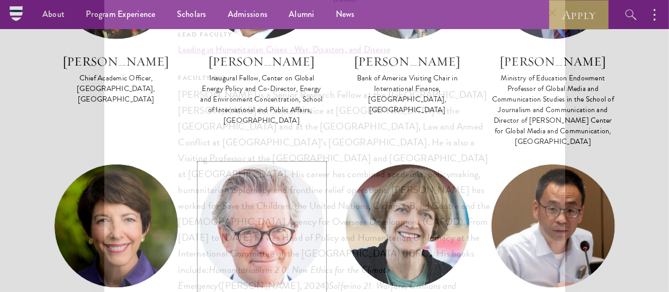
scroll to position [2571, 0]
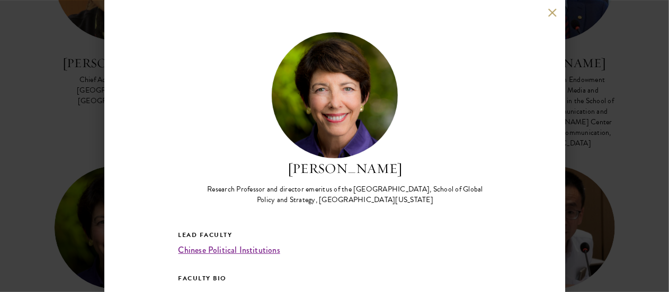
click at [89, 194] on div "Susan Shirk Research Professor and director emeritus of the 21st Century China …" at bounding box center [334, 146] width 669 height 292
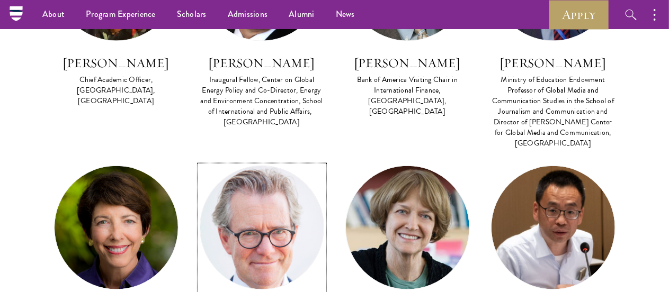
scroll to position [2561, 0]
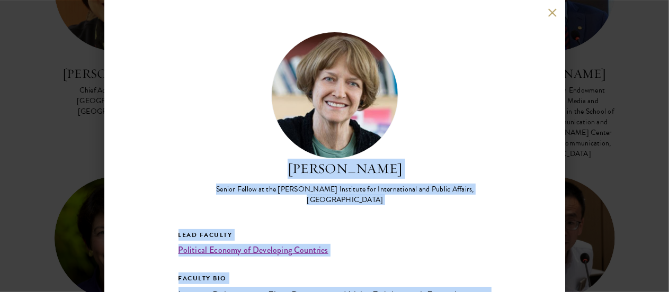
drag, startPoint x: 303, startPoint y: 272, endPoint x: 264, endPoint y: 169, distance: 109.8
copy div "Barbara Stallings Senior Fellow at the Watson Institute for International and P…"
click at [372, 244] on div "Political Economy of Developing Countries" at bounding box center [334, 250] width 312 height 13
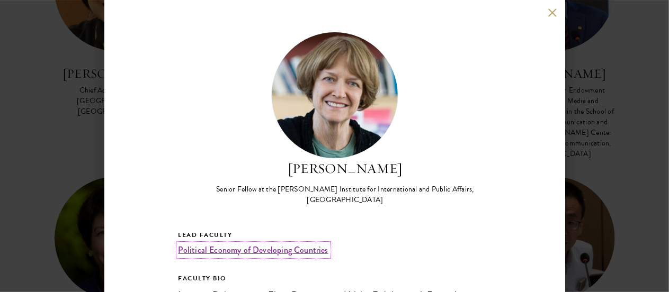
click at [291, 244] on link "Political Economy of Developing Countries" at bounding box center [253, 250] width 150 height 12
click at [579, 94] on div "Barbara Stallings Senior Fellow at the Watson Institute for International and P…" at bounding box center [334, 146] width 669 height 292
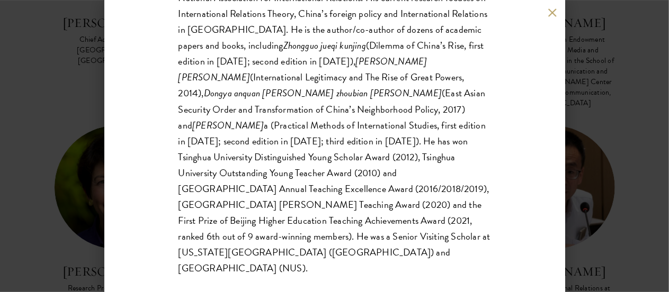
scroll to position [2612, 0]
click at [633, 194] on div "Sun Xuefeng Professor of International Relations at the Department of Internati…" at bounding box center [334, 146] width 669 height 292
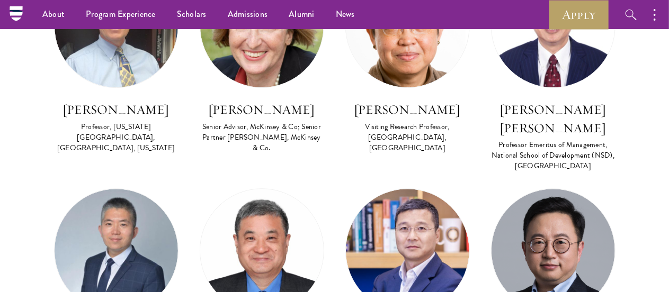
scroll to position [3477, 0]
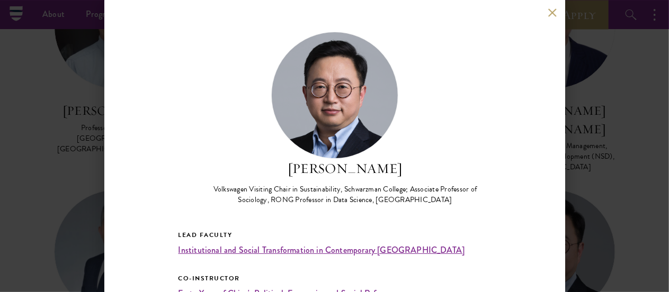
click at [630, 205] on div "Zheng Lu Volkswagen Visiting Chair in Sustainability, Schwarzman College; Assoc…" at bounding box center [334, 146] width 669 height 292
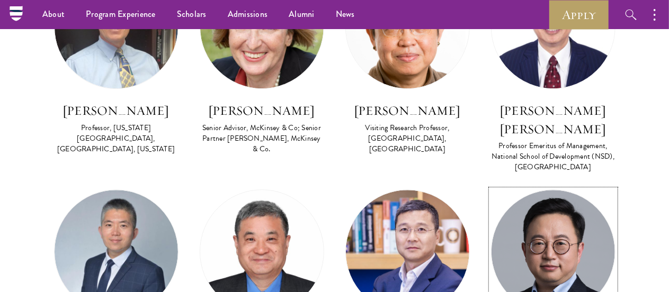
scroll to position [3482, 0]
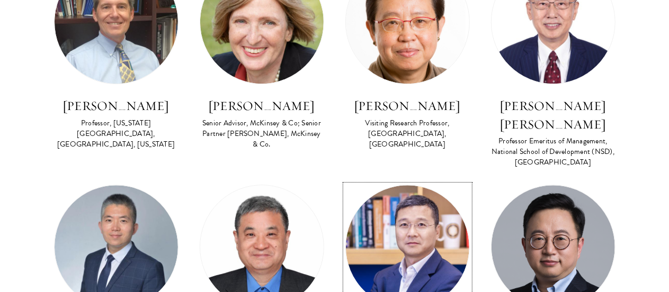
click at [434, 185] on img at bounding box center [407, 246] width 123 height 123
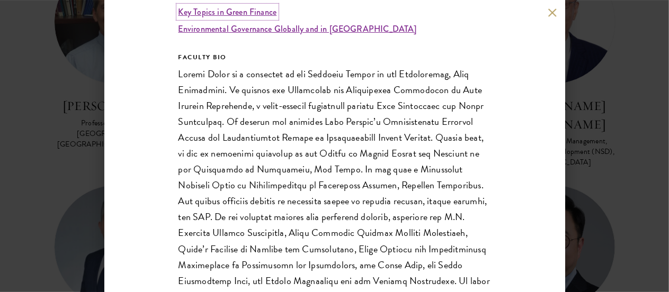
scroll to position [299, 0]
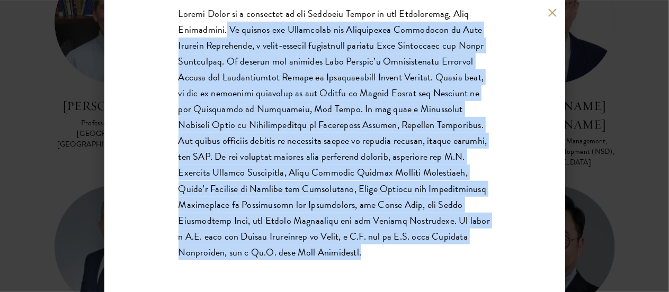
drag, startPoint x: 219, startPoint y: 27, endPoint x: 343, endPoint y: 250, distance: 255.1
click at [343, 250] on p at bounding box center [334, 133] width 312 height 255
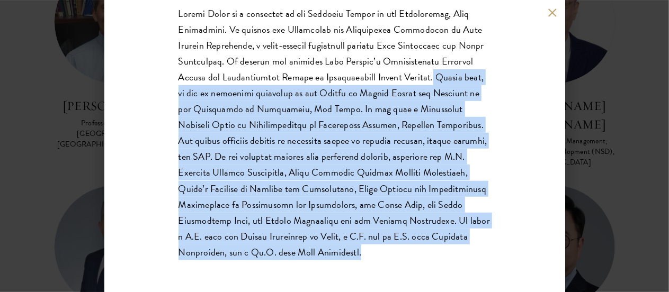
drag, startPoint x: 432, startPoint y: 78, endPoint x: 360, endPoint y: 252, distance: 187.3
click at [360, 252] on p at bounding box center [334, 133] width 312 height 255
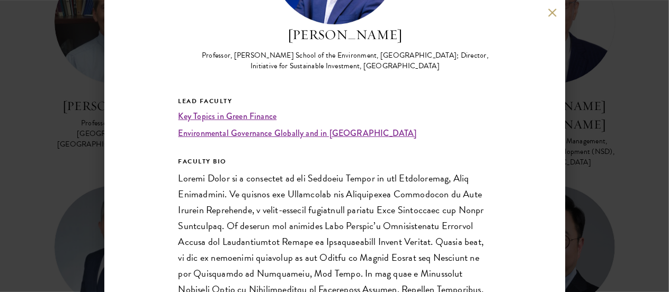
scroll to position [133, 0]
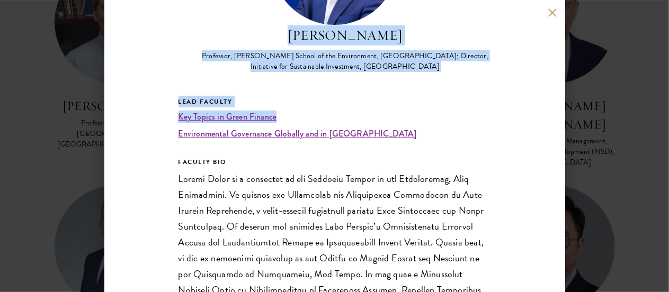
drag, startPoint x: 297, startPoint y: 39, endPoint x: 330, endPoint y: 118, distance: 86.2
click at [330, 118] on div "Zhang Junjie Professor, Nicholas School of the Environment, Duke University; Di…" at bounding box center [334, 161] width 312 height 527
copy div "Zhang Junjie Professor, Nicholas School of the Environment, Duke University; Di…"
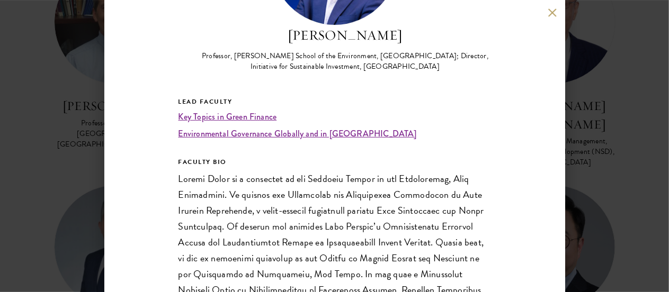
click at [92, 139] on div "Zhang Junjie Professor, Nicholas School of the Environment, Duke University; Di…" at bounding box center [334, 146] width 669 height 292
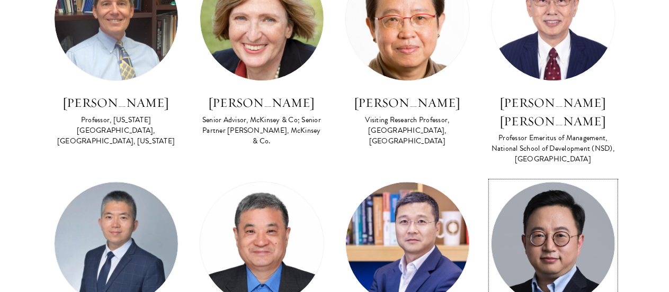
scroll to position [3485, 0]
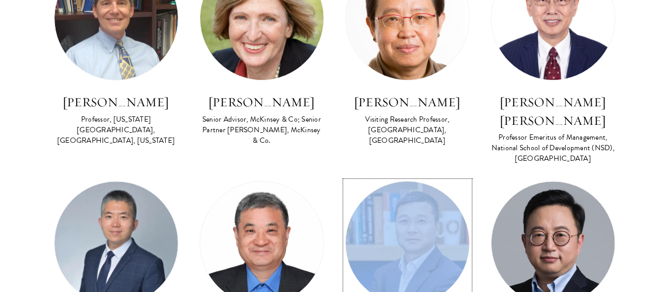
drag, startPoint x: 396, startPoint y: 194, endPoint x: 272, endPoint y: 165, distance: 127.4
click at [272, 181] on link "Zha Daojiong Professor in the School of International Studies and the Institute…" at bounding box center [262, 281] width 124 height 201
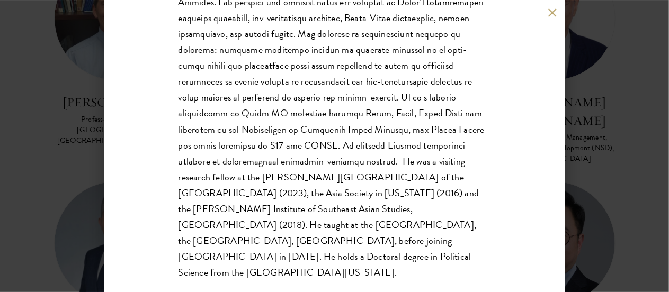
scroll to position [345, 0]
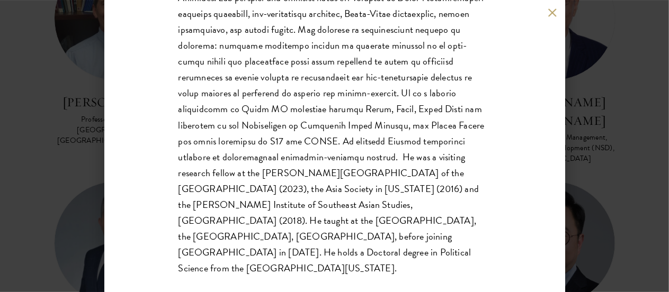
click at [94, 180] on div "Zha Daojiong Professor in the School of International Studies and the Institute…" at bounding box center [334, 146] width 669 height 292
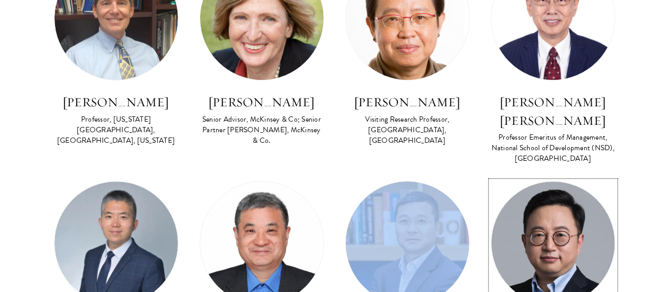
scroll to position [3476, 0]
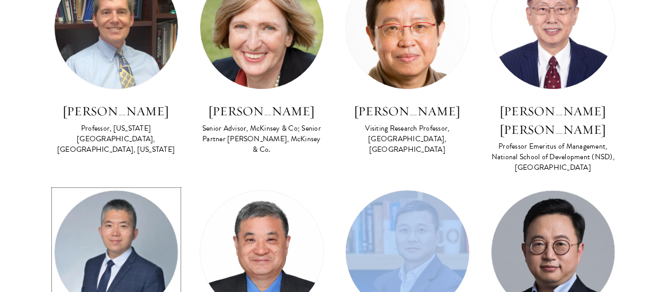
click at [117, 191] on img at bounding box center [116, 252] width 123 height 123
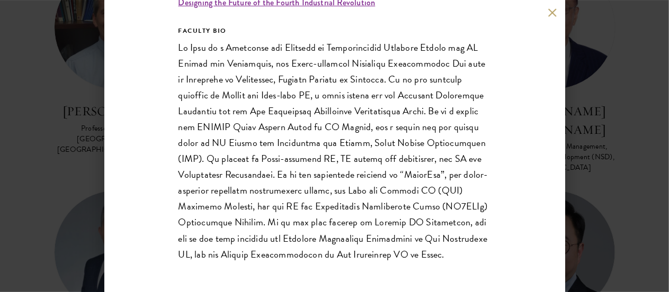
scroll to position [272, 0]
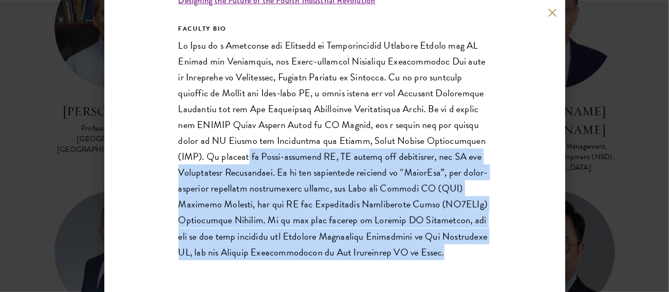
drag, startPoint x: 301, startPoint y: 149, endPoint x: 377, endPoint y: 271, distance: 143.1
click at [377, 271] on div "Zeng Yi Professor of AI at Institute of Automation, Chinese Academy of Sciences…" at bounding box center [334, 146] width 461 height 292
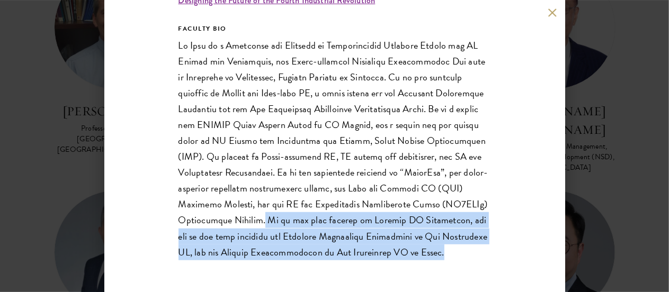
drag, startPoint x: 377, startPoint y: 271, endPoint x: 335, endPoint y: 207, distance: 76.1
click at [335, 207] on div "Zeng Yi Professor of AI at Institute of Automation, Chinese Academy of Sciences…" at bounding box center [334, 146] width 461 height 292
click at [335, 207] on p at bounding box center [334, 149] width 312 height 223
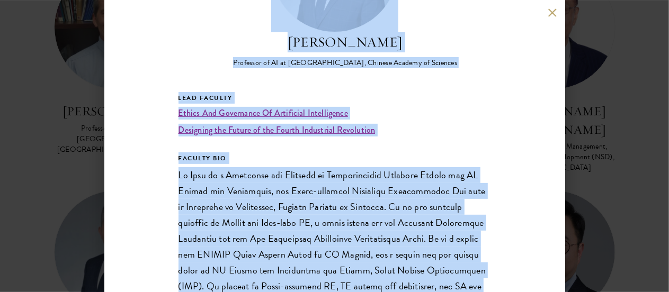
scroll to position [0, 0]
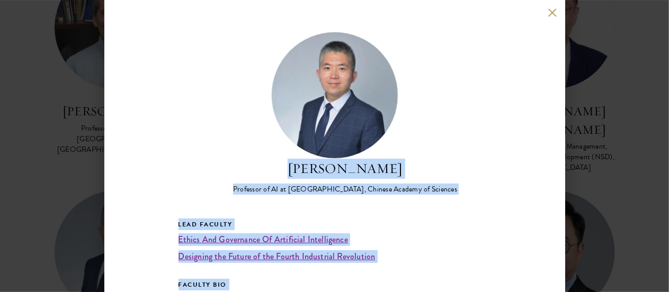
drag, startPoint x: 337, startPoint y: 205, endPoint x: 271, endPoint y: 170, distance: 75.1
click at [271, 170] on div "Zeng Yi Professor of AI at Institute of Automation, Chinese Academy of Sciences…" at bounding box center [334, 274] width 312 height 485
copy div "Zeng Yi Professor of AI at Institute of Automation, Chinese Academy of Sciences…"
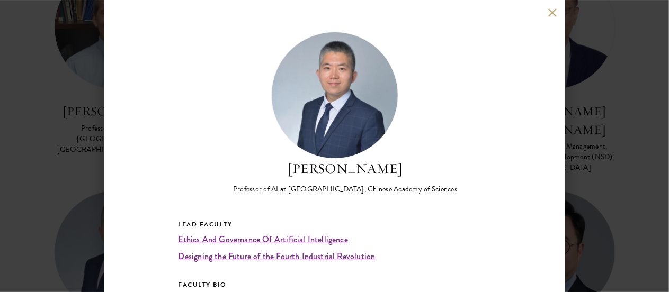
click at [655, 202] on div "Zeng Yi Professor of AI at Institute of Automation, Chinese Academy of Sciences…" at bounding box center [334, 146] width 669 height 292
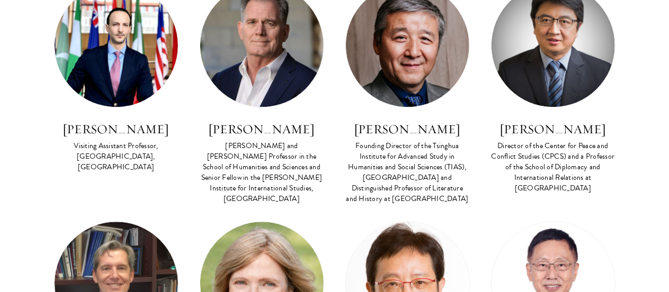
scroll to position [3222, 0]
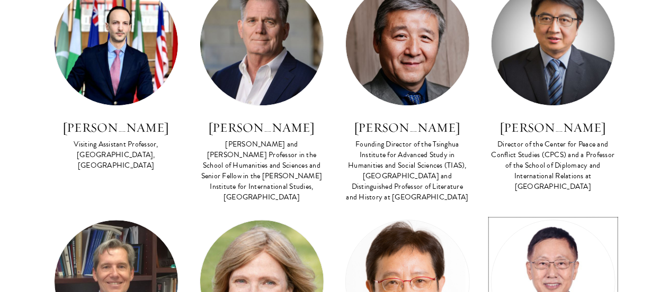
click at [563, 220] on img at bounding box center [552, 281] width 123 height 123
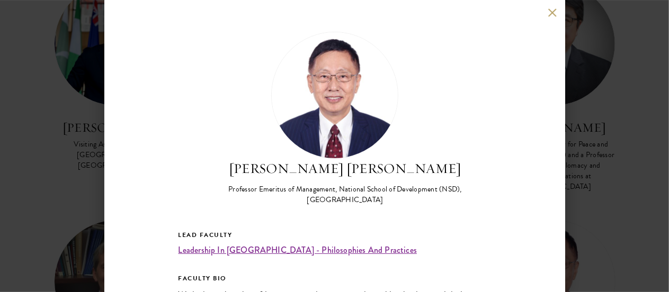
scroll to position [115, 0]
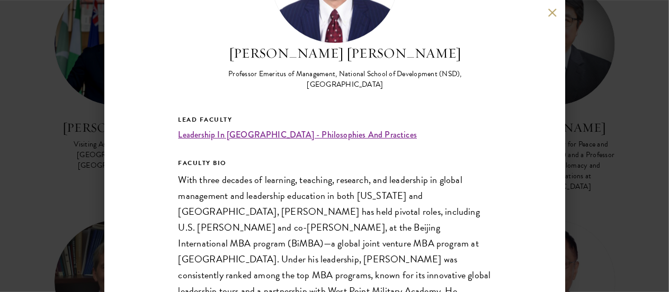
click at [14, 133] on div "John Zhuang Yang Professor Emeritus of Management, National School of Developme…" at bounding box center [334, 146] width 669 height 292
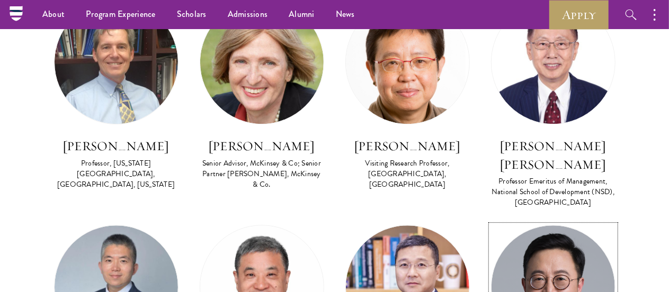
scroll to position [3287, 0]
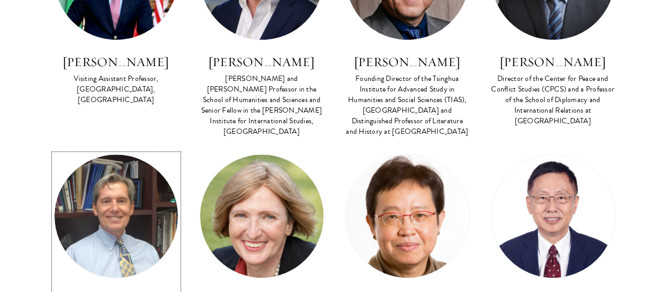
click at [111, 155] on img at bounding box center [116, 216] width 123 height 123
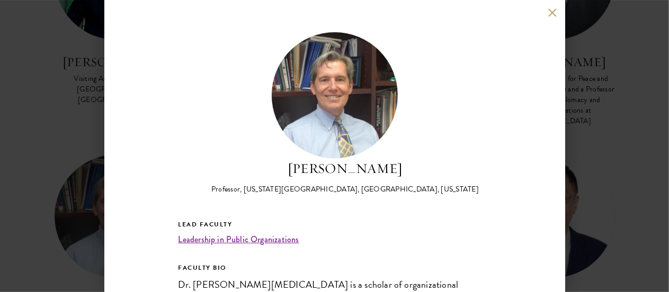
click at [98, 132] on div "Montgomery Van Wart Professor, California State University, San Bernardino, Cal…" at bounding box center [334, 146] width 669 height 292
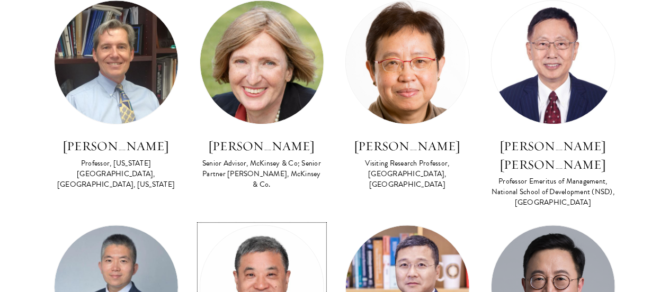
click at [231, 226] on img at bounding box center [261, 287] width 123 height 123
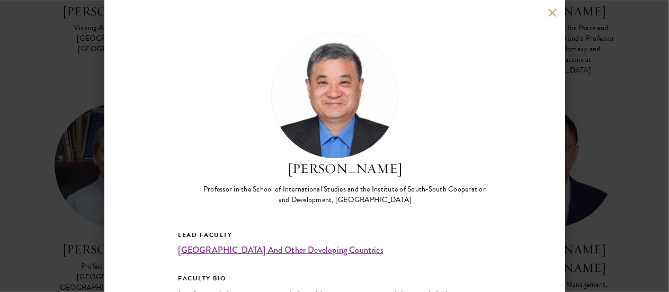
scroll to position [3337, 0]
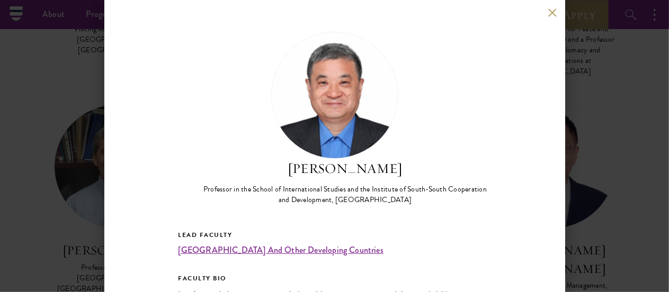
click at [83, 118] on div "Zha Daojiong Professor in the School of International Studies and the Institute…" at bounding box center [334, 146] width 669 height 292
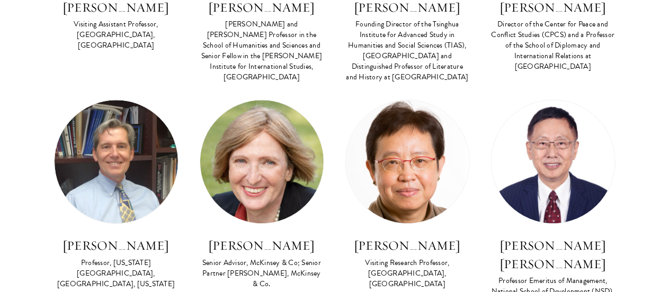
scroll to position [3343, 0]
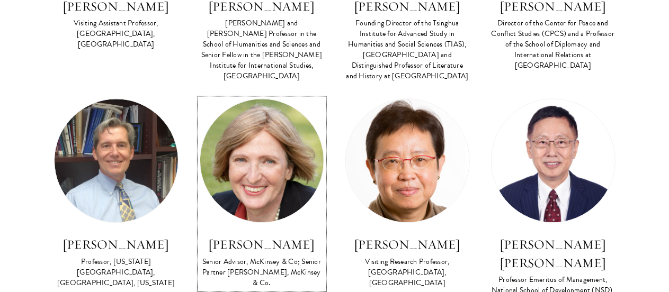
click at [259, 99] on img at bounding box center [261, 160] width 123 height 123
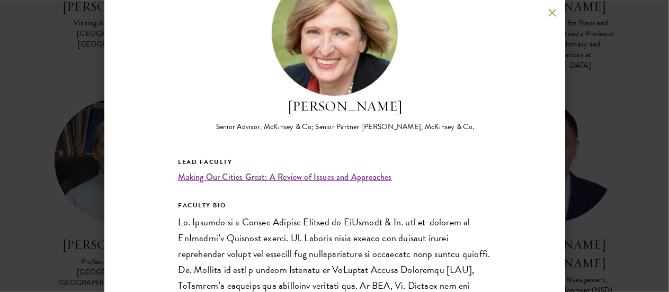
scroll to position [77, 0]
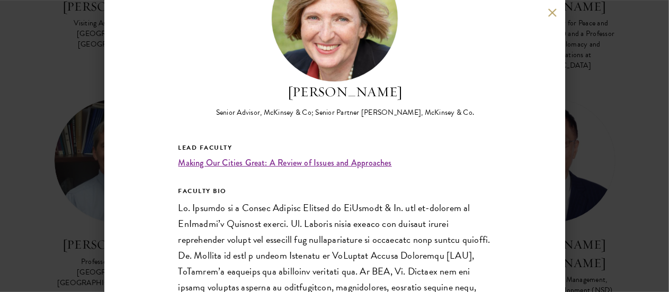
click at [594, 139] on div "Lola R. Woetzel Senior Advisor, McKinsey & Co; Senior Partner Emerita, McKinsey…" at bounding box center [334, 146] width 669 height 292
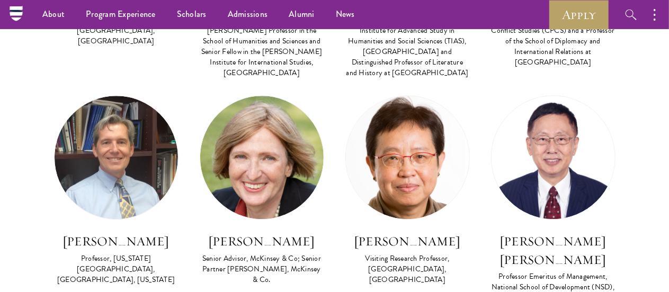
scroll to position [3345, 0]
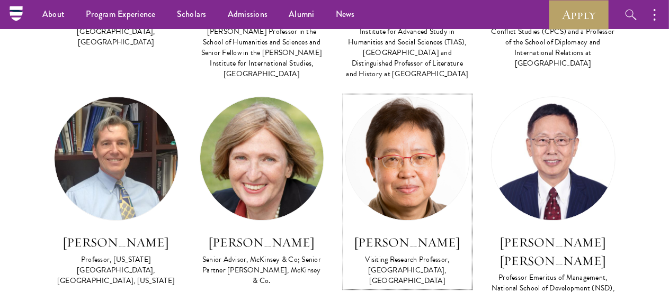
click at [414, 97] on img at bounding box center [407, 158] width 123 height 123
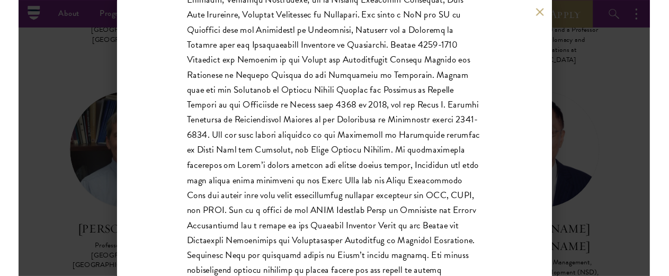
scroll to position [345, 0]
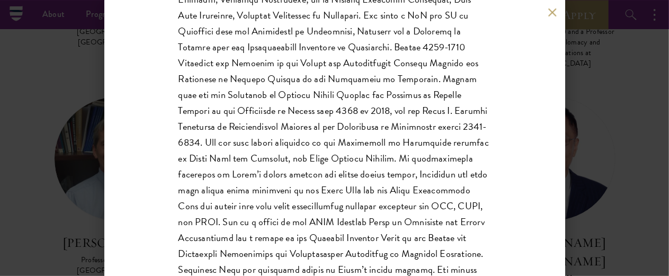
click at [664, 167] on div "Christine Wong Visiting Research Professor, East Asian Institute, National Univ…" at bounding box center [334, 138] width 669 height 276
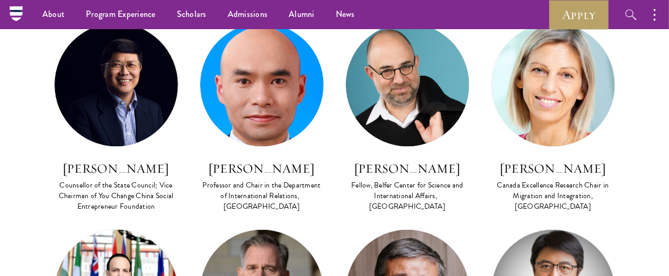
scroll to position [2975, 0]
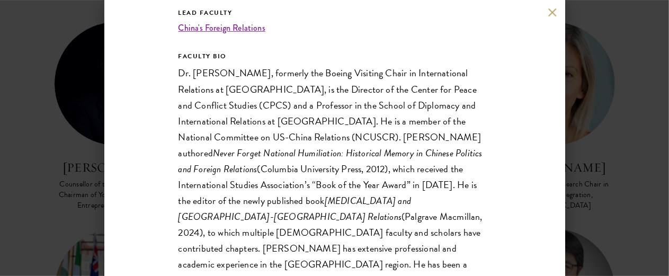
scroll to position [223, 0]
click at [624, 177] on div "Wang Zheng Director of the Center for Peace and Conflict Studies (CPCS) and a P…" at bounding box center [334, 138] width 669 height 276
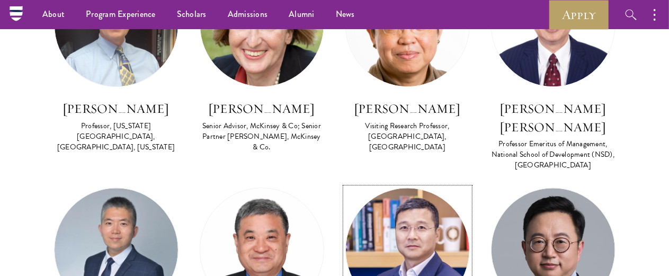
click at [429, 188] on img at bounding box center [407, 249] width 123 height 123
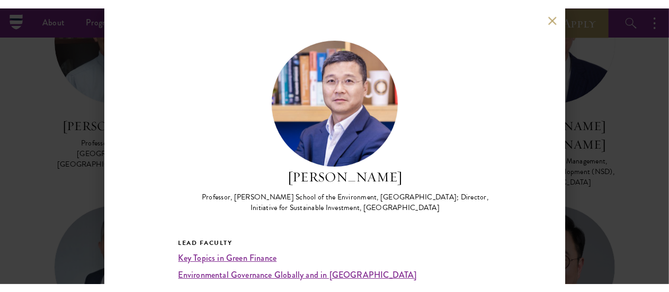
scroll to position [3470, 0]
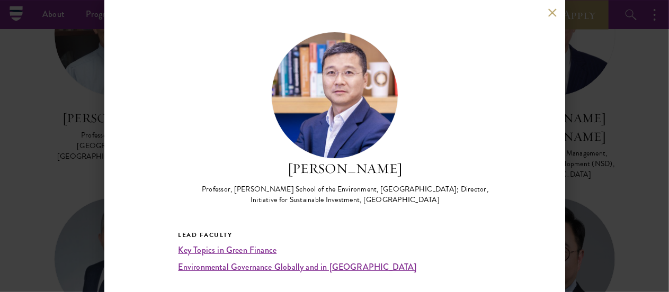
click at [546, 13] on div "Zhang Junjie Professor, Nicholas School of the Environment, Duke University; Di…" at bounding box center [334, 146] width 461 height 292
click at [553, 12] on button at bounding box center [552, 12] width 9 height 9
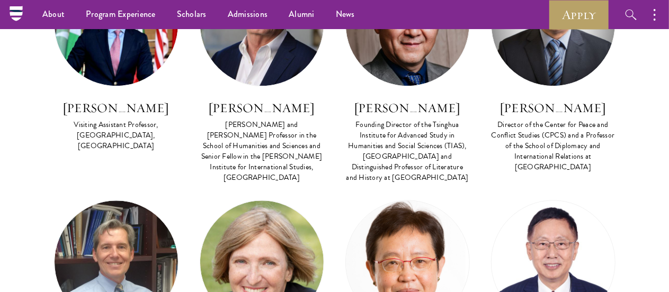
scroll to position [3045, 0]
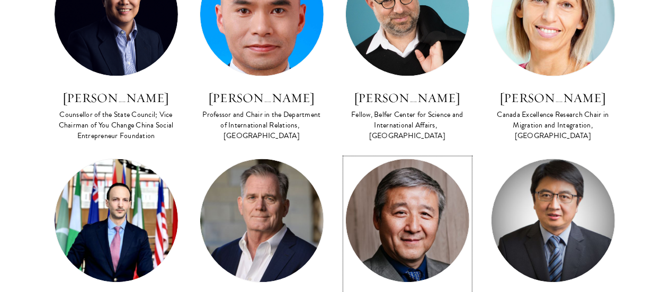
click at [397, 159] on img at bounding box center [407, 220] width 123 height 123
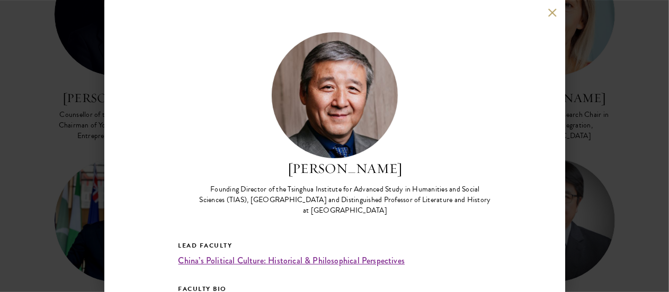
click at [40, 127] on div "Wang Hui Founding Director of the Tsinghua Institute for Advanced Study in Huma…" at bounding box center [334, 146] width 669 height 292
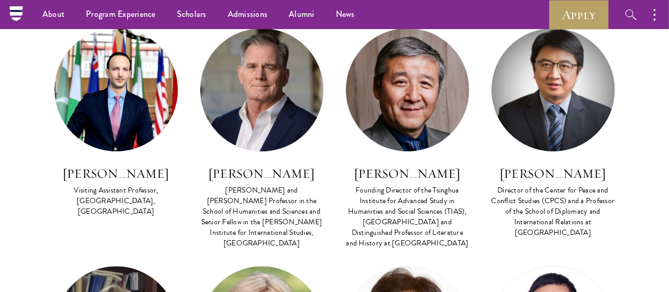
scroll to position [2969, 0]
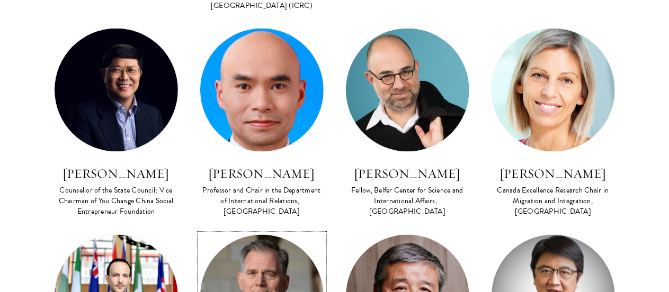
click at [248, 235] on img at bounding box center [261, 296] width 123 height 123
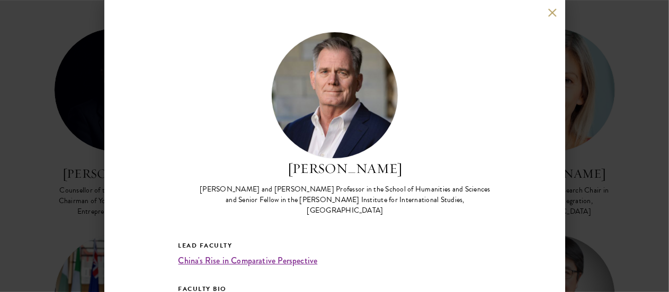
click at [70, 143] on div "Andrew Walder Denise O’Leary and Kent Thiry Professor in the School of Humaniti…" at bounding box center [334, 146] width 669 height 292
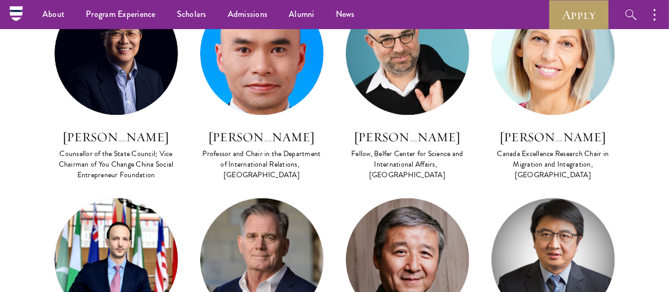
scroll to position [3005, 0]
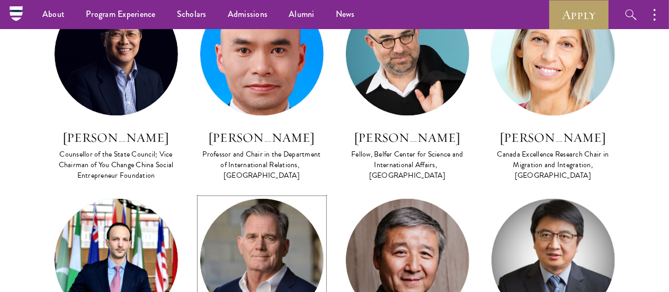
click at [256, 199] on img at bounding box center [261, 260] width 123 height 123
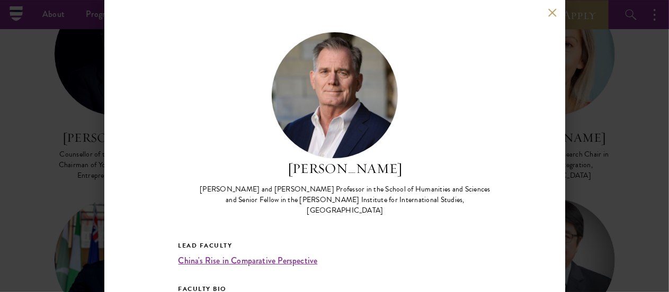
scroll to position [186, 0]
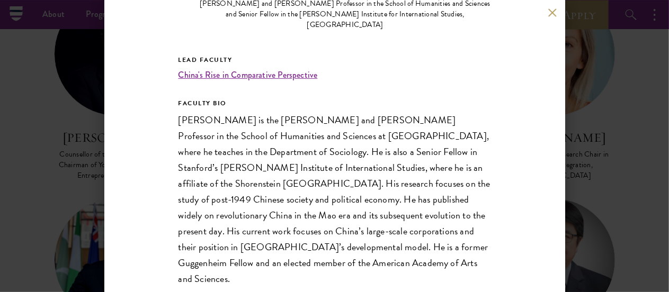
click at [624, 123] on div "Andrew Walder Denise O’Leary and Kent Thiry Professor in the School of Humaniti…" at bounding box center [334, 146] width 669 height 292
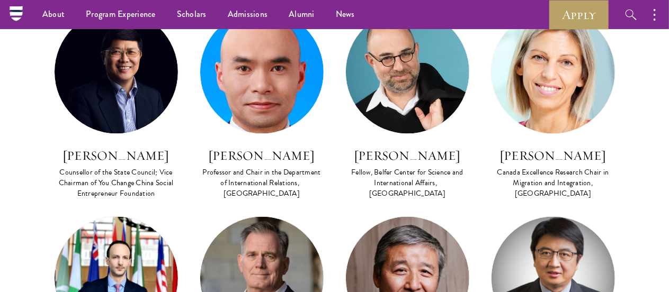
scroll to position [2977, 0]
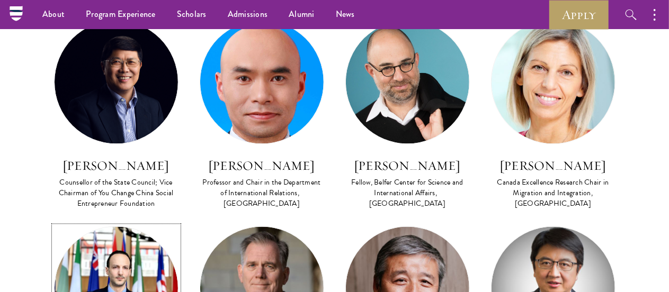
click at [106, 227] on img at bounding box center [116, 288] width 123 height 123
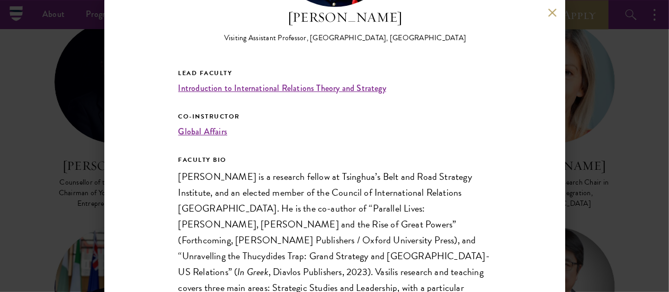
scroll to position [151, 0]
click at [596, 185] on div "Vasilis Trigkas Visiting Assistant Professor, Schwarzman College, Tsinghua Univ…" at bounding box center [334, 146] width 669 height 292
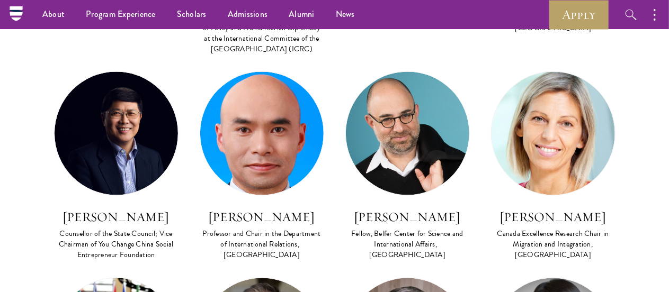
scroll to position [2786, 0]
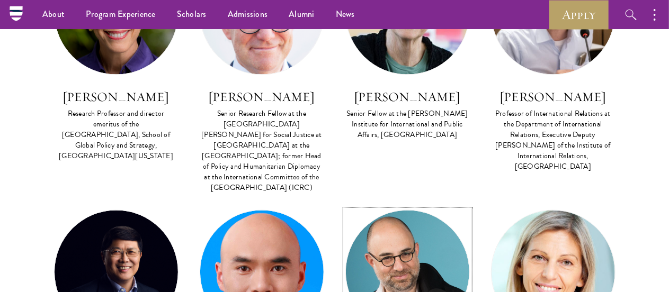
click at [408, 211] on img at bounding box center [407, 272] width 123 height 123
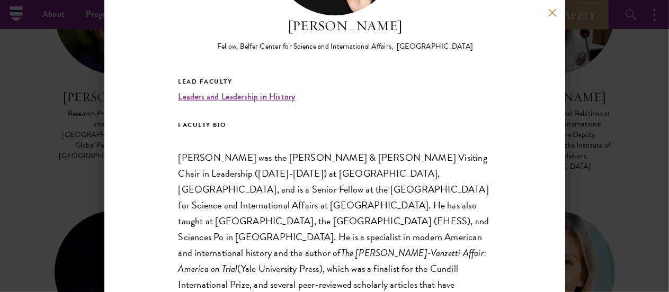
scroll to position [145, 0]
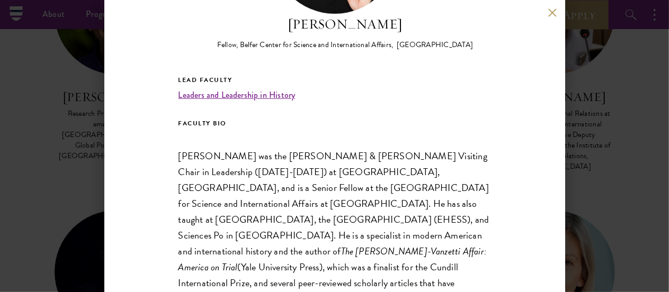
click at [620, 175] on div "Moshik Temkin Fellow, Belfer Center for Science and International Affairs,  Har…" at bounding box center [334, 146] width 669 height 292
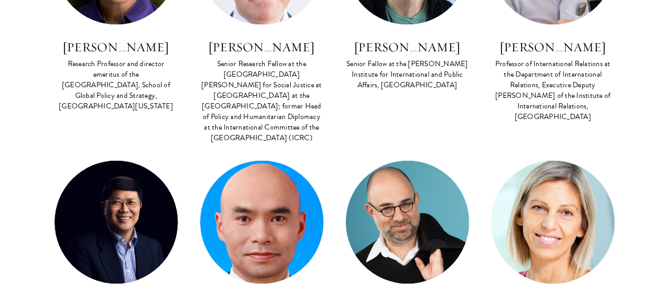
scroll to position [2838, 0]
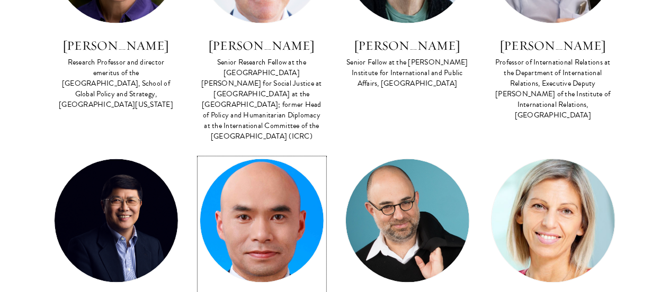
click at [243, 159] on img at bounding box center [261, 220] width 123 height 123
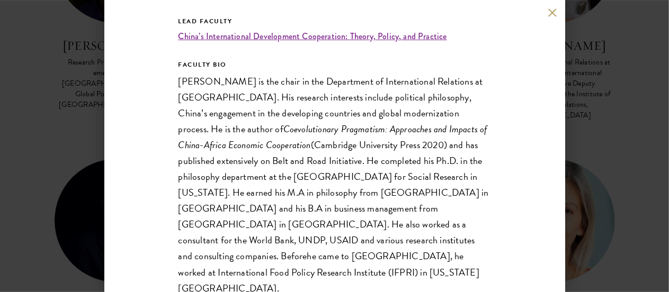
scroll to position [223, 0]
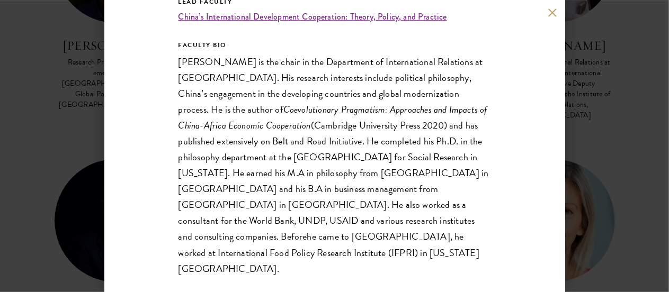
click at [599, 166] on div "Tang Xiaoyang Professor and Chair in the Department of International Relations,…" at bounding box center [334, 146] width 669 height 292
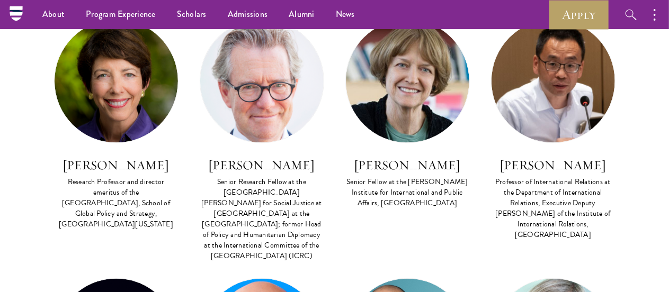
scroll to position [2712, 0]
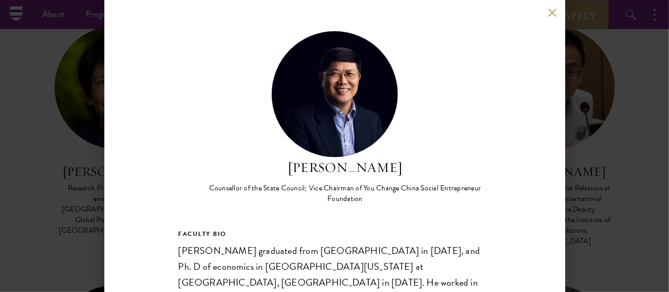
scroll to position [214, 0]
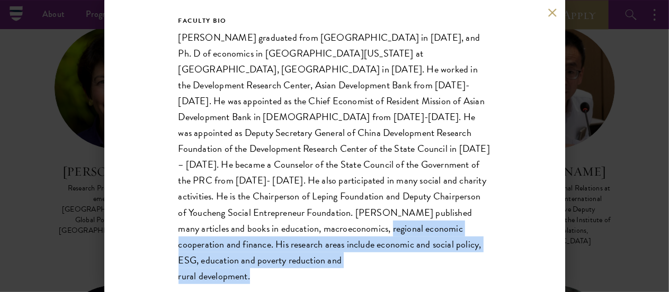
drag, startPoint x: 285, startPoint y: 259, endPoint x: 234, endPoint y: 232, distance: 58.3
click at [234, 232] on p "Dr. Tang Min graduated from Wuhan University in 1982, and Ph. D of economics in…" at bounding box center [334, 157] width 312 height 255
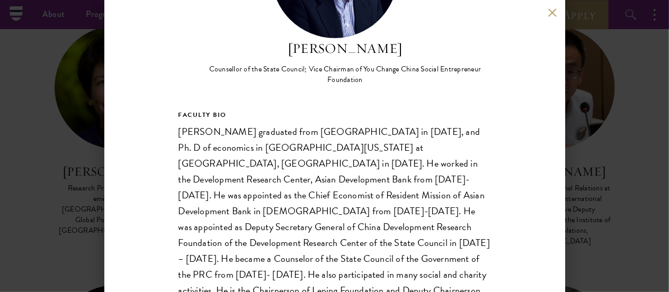
scroll to position [119, 0]
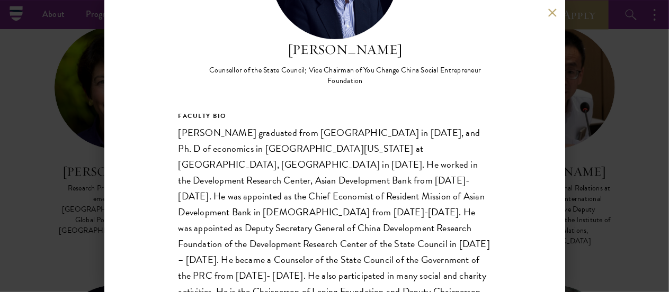
click at [76, 169] on div "Tang Min Counsellor of the State Council; Vice Chairman of You Change China Soc…" at bounding box center [334, 146] width 669 height 292
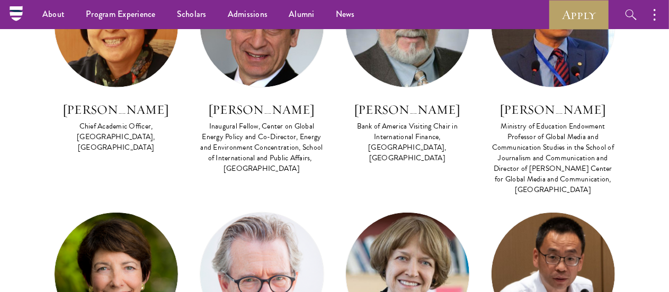
scroll to position [2525, 0]
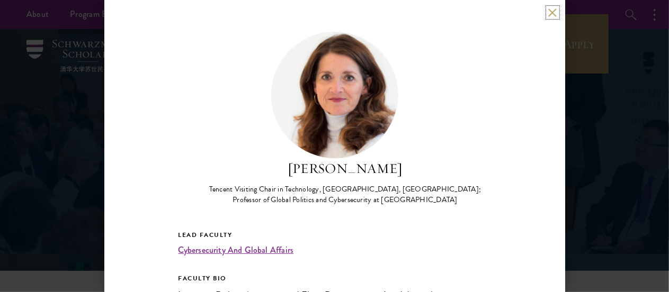
click at [551, 13] on button at bounding box center [552, 12] width 9 height 9
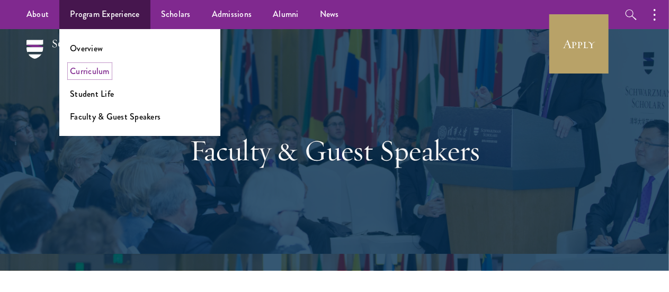
click at [104, 74] on link "Curriculum" at bounding box center [90, 71] width 40 height 12
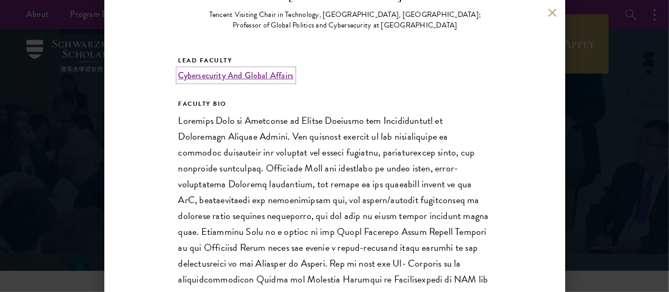
click at [239, 73] on link "Cybersecurity And Global Affairs" at bounding box center [235, 75] width 115 height 12
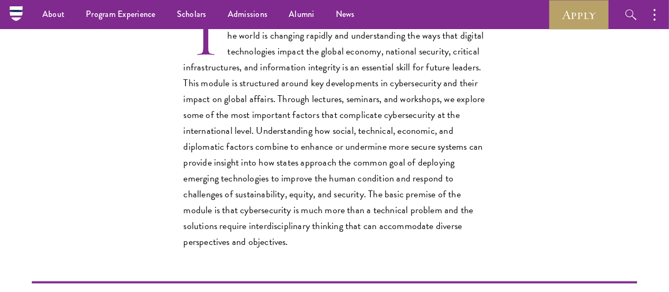
scroll to position [347, 0]
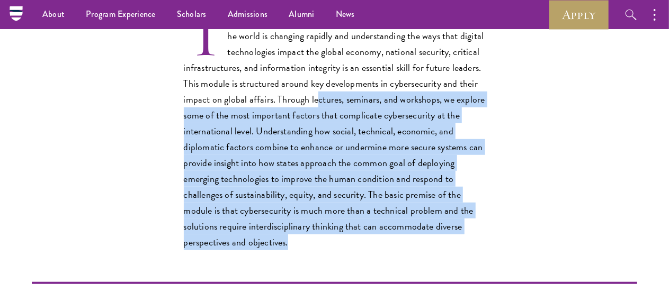
drag, startPoint x: 315, startPoint y: 100, endPoint x: 338, endPoint y: 236, distance: 137.5
click at [338, 236] on p "The world is changing rapidly and understanding the ways that digital technolog…" at bounding box center [335, 132] width 302 height 238
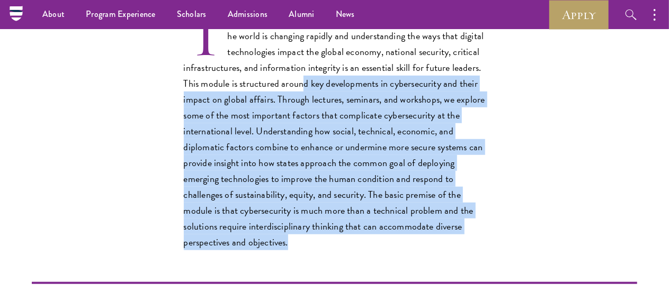
drag, startPoint x: 338, startPoint y: 236, endPoint x: 300, endPoint y: 88, distance: 152.6
click at [300, 88] on p "The world is changing rapidly and understanding the ways that digital technolog…" at bounding box center [335, 132] width 302 height 238
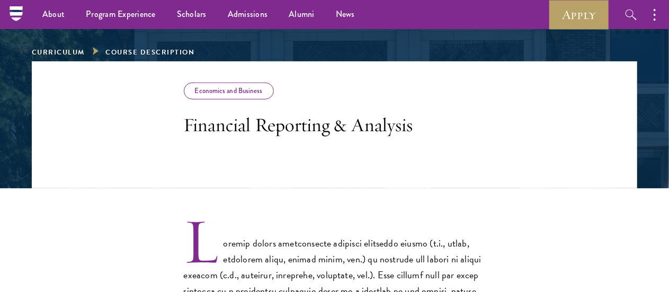
scroll to position [128, 0]
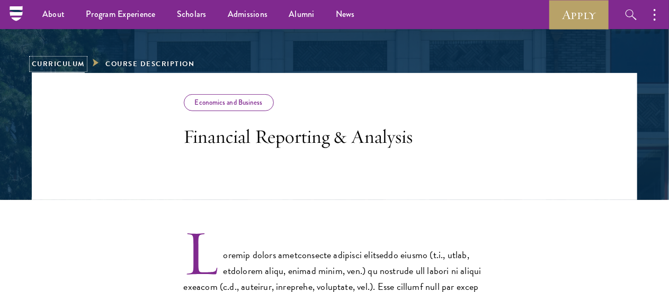
click at [76, 67] on link "Curriculum" at bounding box center [58, 64] width 53 height 11
click at [264, 98] on div "Economics and Business" at bounding box center [229, 102] width 90 height 17
click at [252, 100] on div "Economics and Business" at bounding box center [229, 102] width 90 height 17
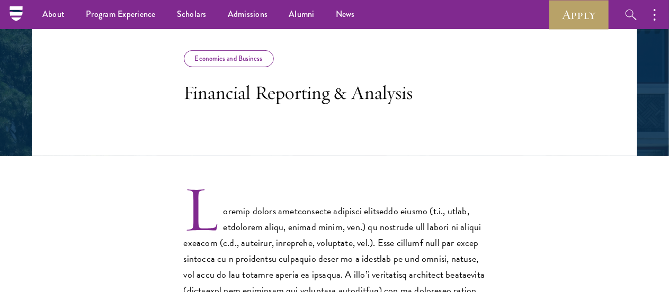
scroll to position [173, 0]
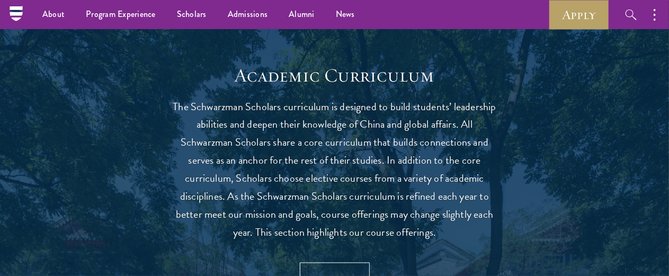
scroll to position [3656, 0]
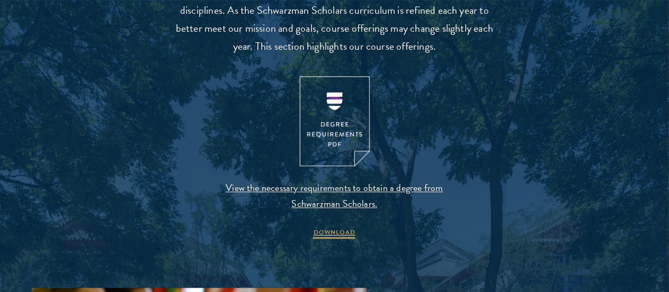
scroll to position [1080, 0]
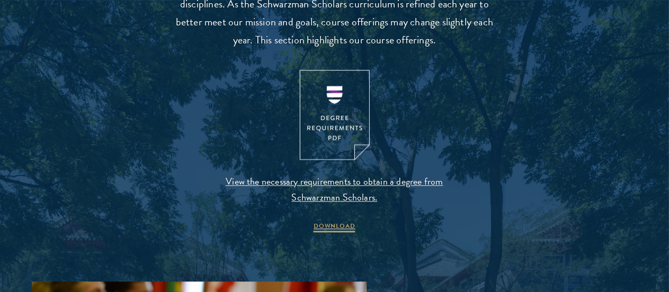
click at [333, 227] on span "DOWNLOAD" at bounding box center [334, 227] width 42 height 13
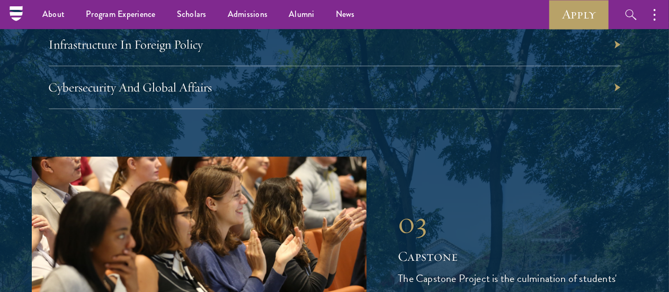
scroll to position [3457, 0]
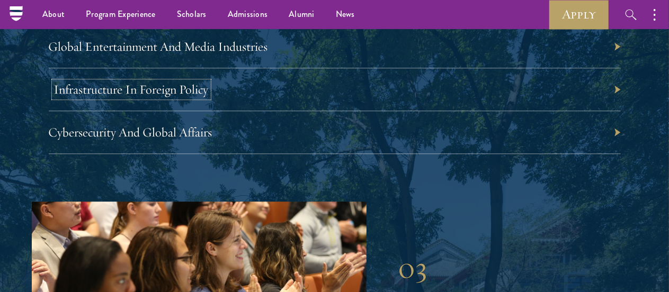
click at [182, 86] on link "Infrastructure In Foreign Policy" at bounding box center [131, 90] width 155 height 16
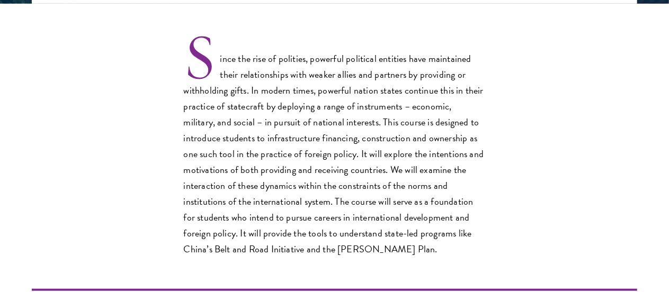
scroll to position [324, 0]
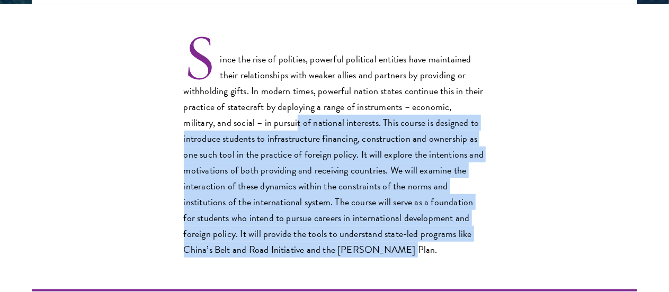
drag, startPoint x: 381, startPoint y: 247, endPoint x: 263, endPoint y: 127, distance: 168.9
click at [263, 127] on p "Since the rise of polities, powerful political entities have maintained their r…" at bounding box center [335, 147] width 302 height 222
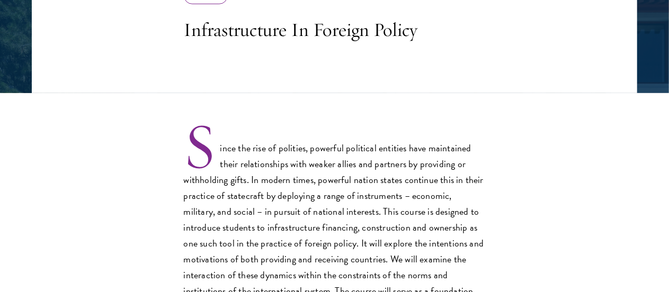
scroll to position [235, 0]
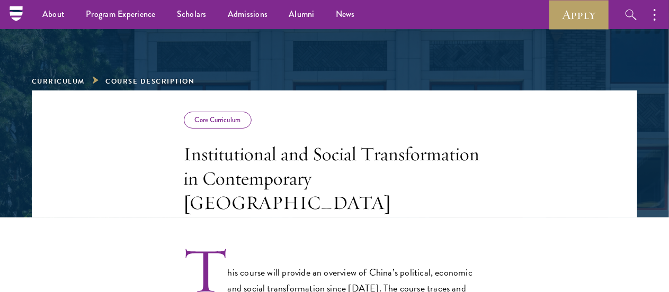
scroll to position [111, 0]
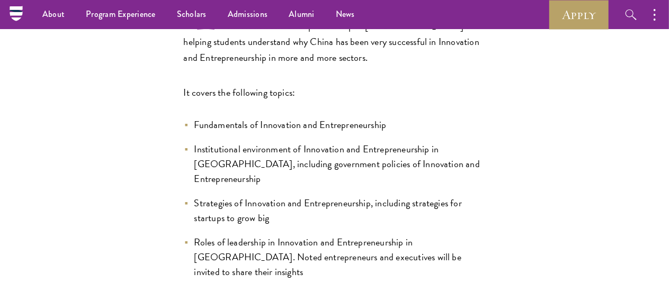
scroll to position [373, 0]
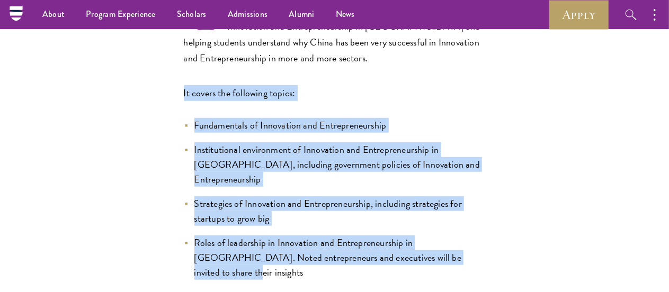
drag, startPoint x: 165, startPoint y: 83, endPoint x: 478, endPoint y: 249, distance: 354.6
click at [478, 249] on div "This course is aimed at examining the key characteristics of Innovation and Ent…" at bounding box center [334, 133] width 605 height 293
click at [478, 249] on li "Roles of leadership in Innovation and Entrepreneurship in China. Noted entrepre…" at bounding box center [335, 258] width 302 height 44
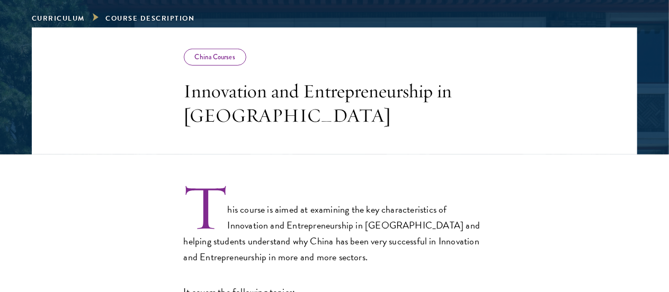
scroll to position [198, 0]
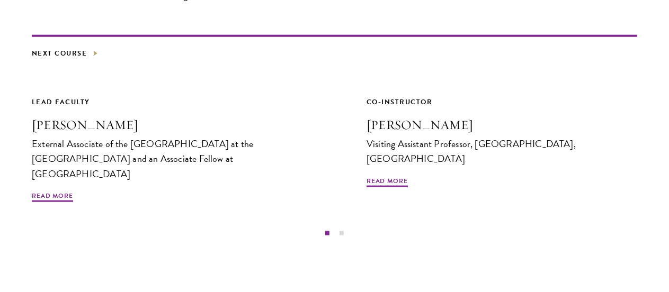
scroll to position [595, 0]
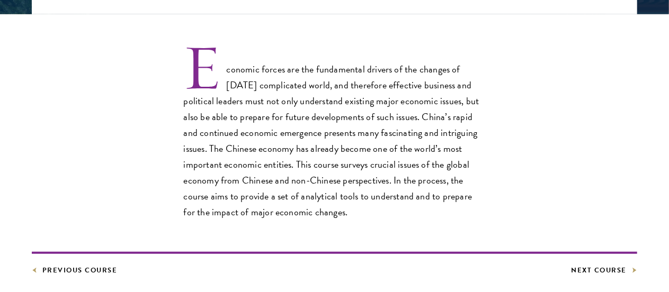
scroll to position [312, 0]
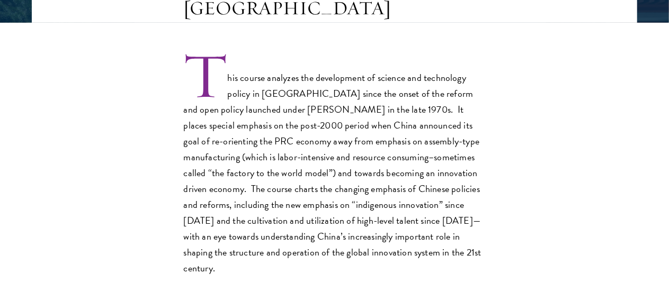
scroll to position [306, 0]
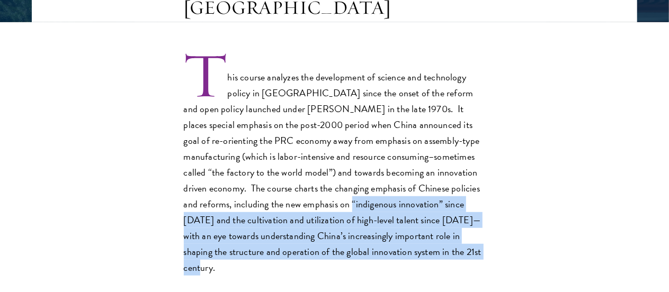
drag, startPoint x: 401, startPoint y: 244, endPoint x: 250, endPoint y: 203, distance: 156.0
click at [250, 203] on p "This course analyzes the development of science and technology policy in [GEOGR…" at bounding box center [335, 165] width 302 height 222
click at [250, 203] on p "This course analyzes the development of science and technology policy in China …" at bounding box center [335, 165] width 302 height 222
drag, startPoint x: 250, startPoint y: 203, endPoint x: 432, endPoint y: 262, distance: 191.1
click at [432, 262] on div "This course analyzes the development of science and technology policy in China …" at bounding box center [334, 193] width 605 height 278
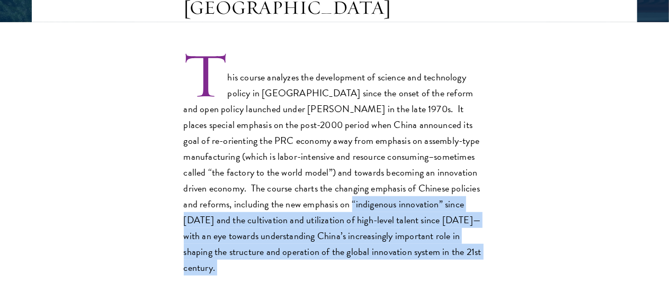
click at [432, 262] on div "This course analyzes the development of science and technology policy in China …" at bounding box center [334, 193] width 605 height 278
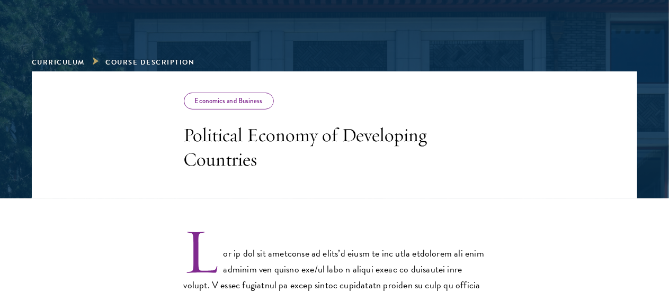
scroll to position [150, 0]
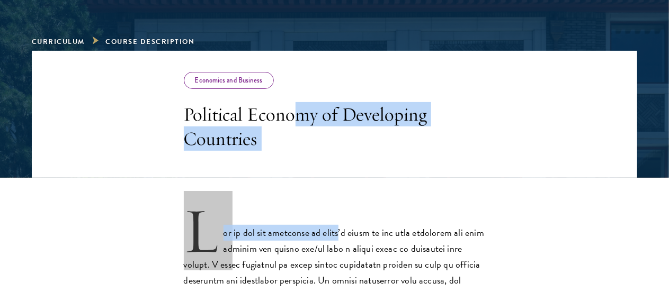
drag, startPoint x: 291, startPoint y: 116, endPoint x: 360, endPoint y: 225, distance: 128.8
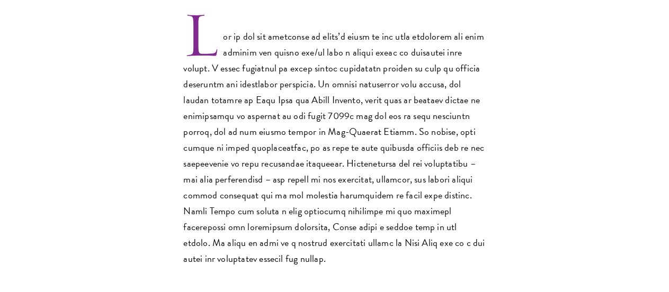
scroll to position [353, 0]
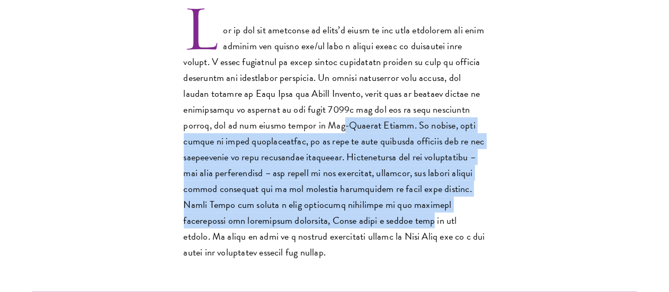
drag, startPoint x: 360, startPoint y: 225, endPoint x: 366, endPoint y: 124, distance: 100.3
click at [366, 124] on p at bounding box center [335, 134] width 302 height 254
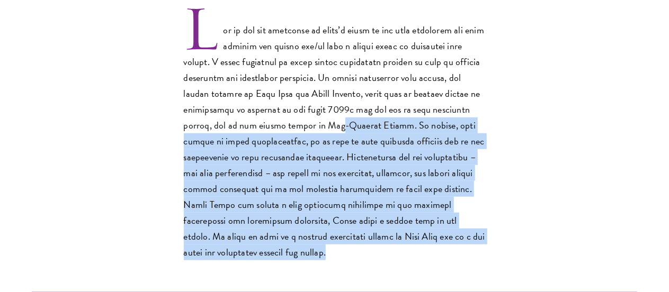
drag, startPoint x: 366, startPoint y: 124, endPoint x: 354, endPoint y: 252, distance: 128.2
click at [354, 252] on p at bounding box center [335, 134] width 302 height 254
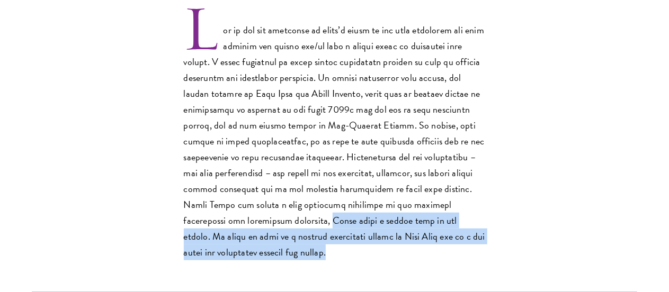
drag, startPoint x: 354, startPoint y: 252, endPoint x: 268, endPoint y: 225, distance: 89.9
click at [268, 225] on p at bounding box center [335, 134] width 302 height 254
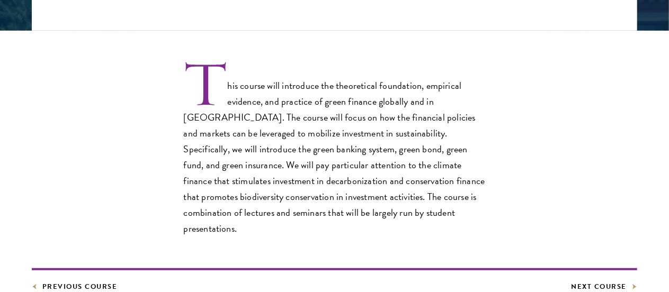
scroll to position [298, 0]
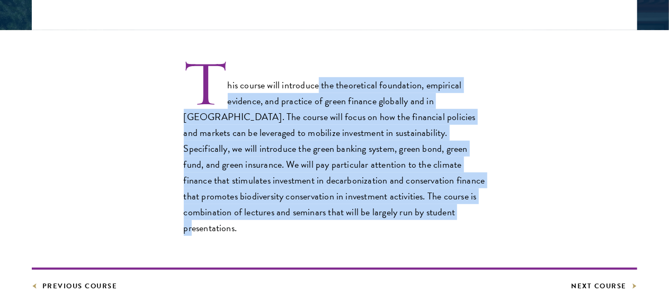
drag, startPoint x: 317, startPoint y: 79, endPoint x: 462, endPoint y: 214, distance: 198.6
click at [462, 214] on p "This course will introduce the theoretical foundation, empirical evidence, and …" at bounding box center [335, 149] width 302 height 174
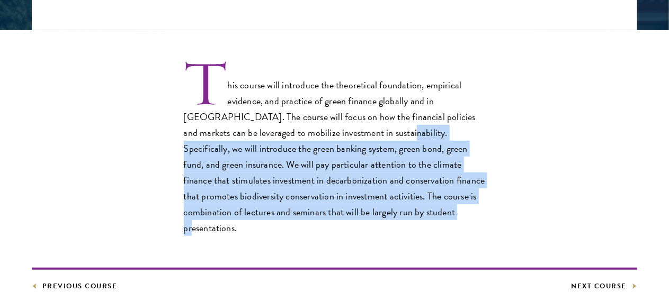
drag, startPoint x: 462, startPoint y: 214, endPoint x: 333, endPoint y: 128, distance: 155.7
click at [333, 128] on p "This course will introduce the theoretical foundation, empirical evidence, and …" at bounding box center [335, 149] width 302 height 174
drag, startPoint x: 333, startPoint y: 128, endPoint x: 494, endPoint y: 230, distance: 191.0
click at [494, 230] on div "This course will introduce the theoretical foundation, empirical evidence, and …" at bounding box center [334, 177] width 605 height 230
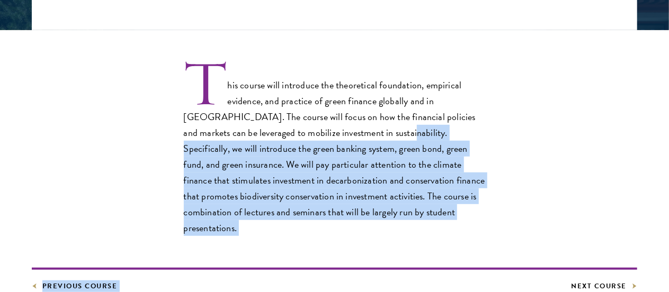
click at [494, 230] on div "This course will introduce the theoretical foundation, empirical evidence, and …" at bounding box center [334, 177] width 605 height 230
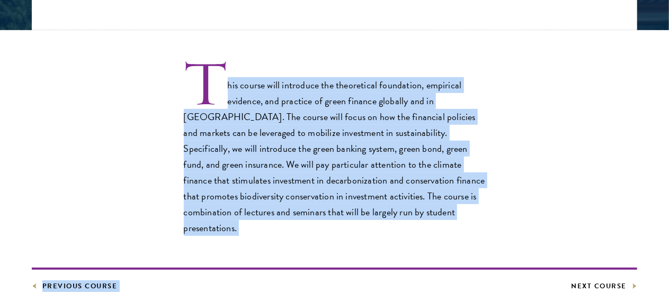
drag, startPoint x: 494, startPoint y: 230, endPoint x: 227, endPoint y: 79, distance: 306.9
click at [227, 79] on div "This course will introduce the theoretical foundation, empirical evidence, and …" at bounding box center [334, 177] width 605 height 230
click at [227, 79] on p "This course will introduce the theoretical foundation, empirical evidence, and …" at bounding box center [335, 149] width 302 height 174
drag, startPoint x: 227, startPoint y: 79, endPoint x: 421, endPoint y: 209, distance: 233.5
click at [421, 209] on p "This course will introduce the theoretical foundation, empirical evidence, and …" at bounding box center [335, 149] width 302 height 174
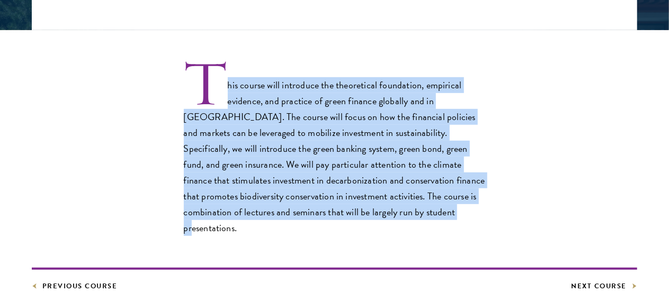
click at [421, 209] on p "This course will introduce the theoretical foundation, empirical evidence, and …" at bounding box center [335, 149] width 302 height 174
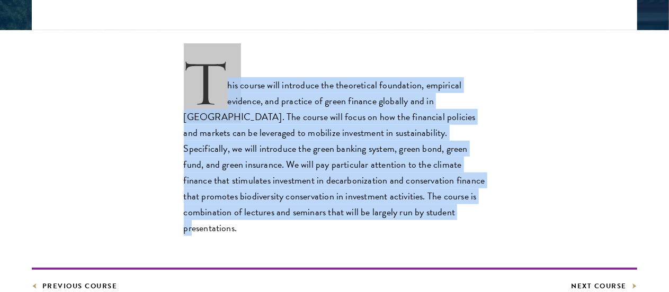
drag, startPoint x: 421, startPoint y: 209, endPoint x: 198, endPoint y: 61, distance: 267.7
click at [198, 62] on p "This course will introduce the theoretical foundation, empirical evidence, and …" at bounding box center [335, 149] width 302 height 174
